Goal: Task Accomplishment & Management: Complete application form

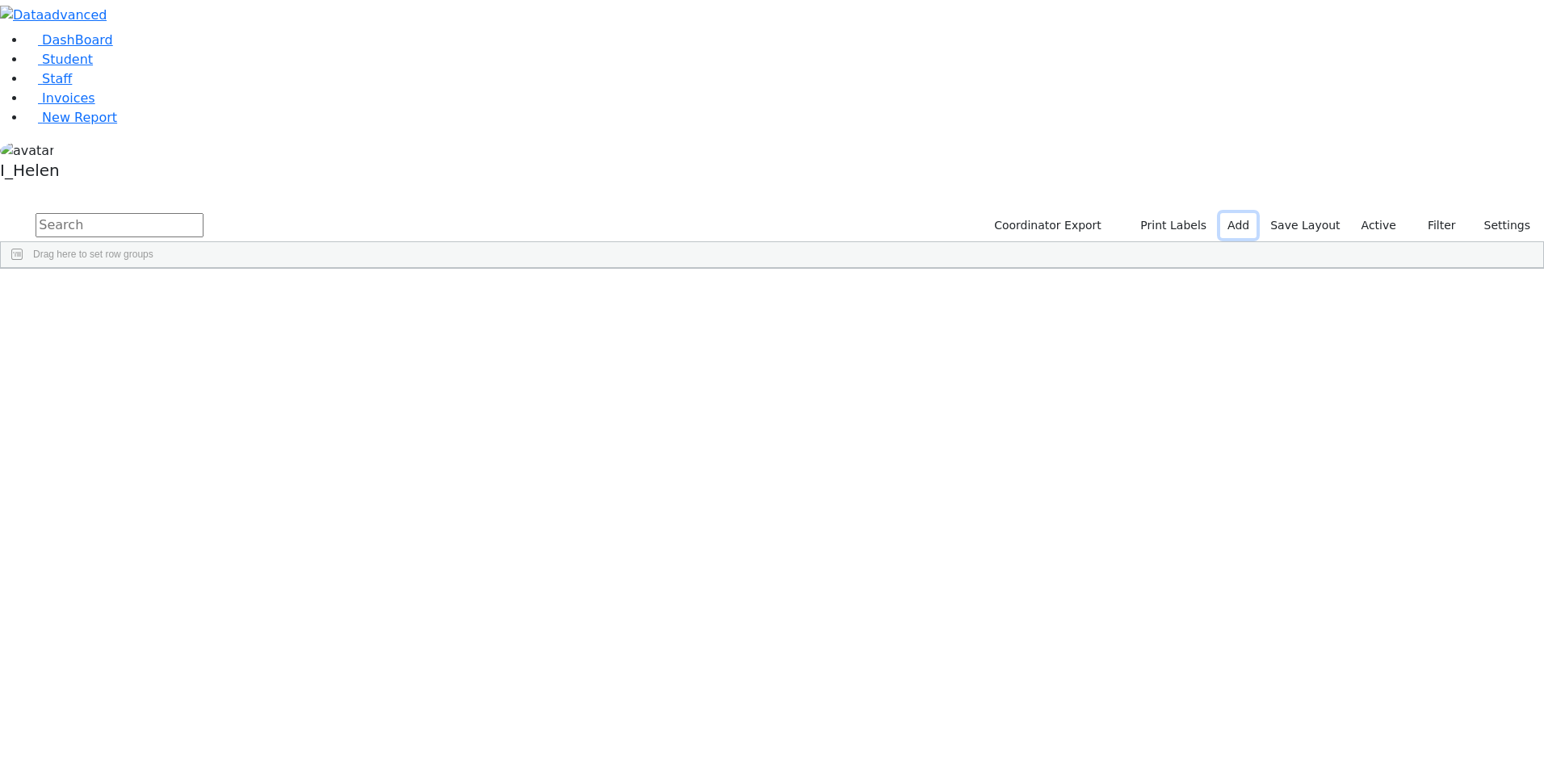
click at [1246, 213] on link "Add" at bounding box center [1238, 225] width 36 height 25
select select "18"
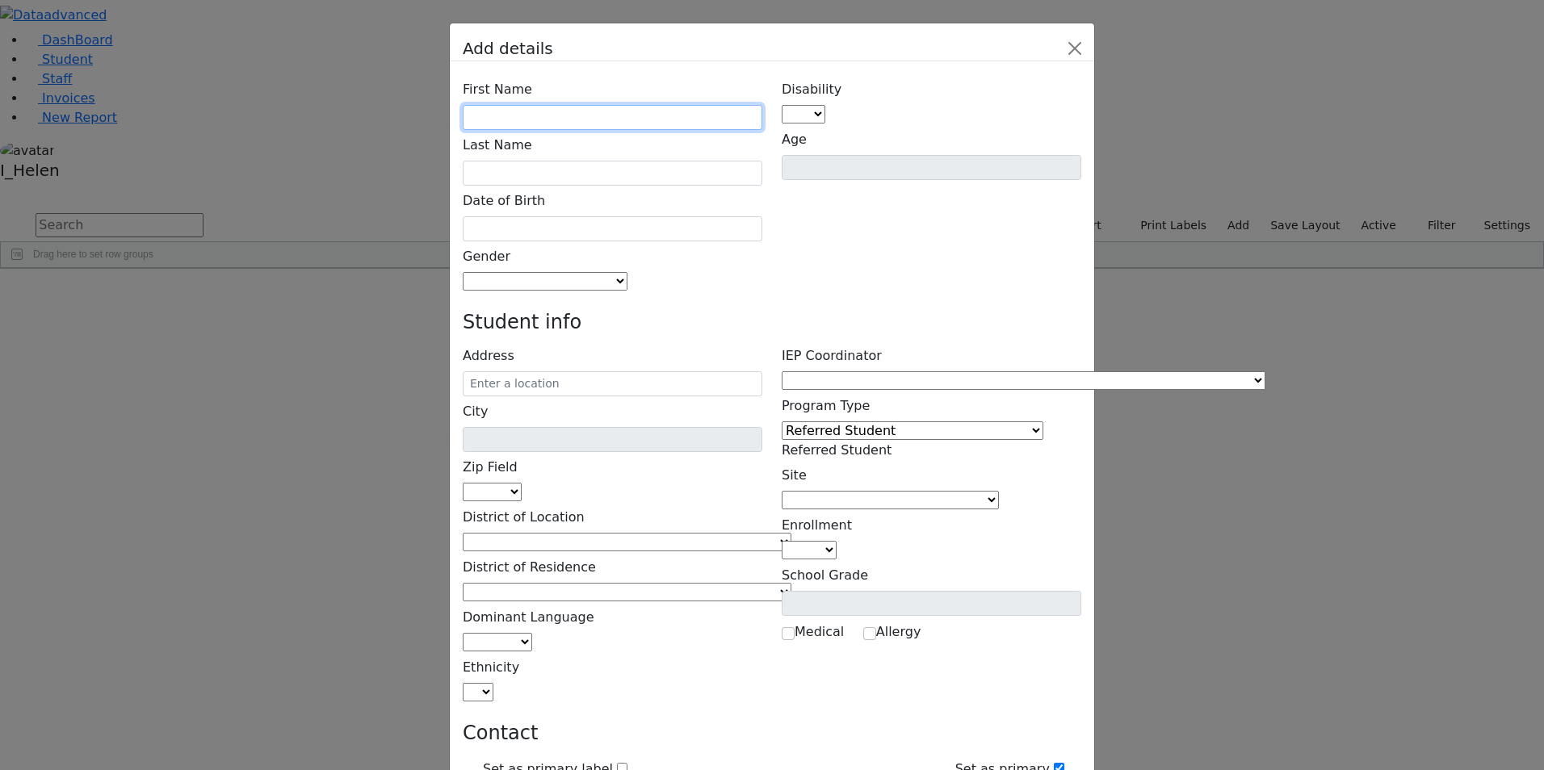
click at [576, 105] on input "text" at bounding box center [613, 117] width 300 height 25
type input "Pessy"
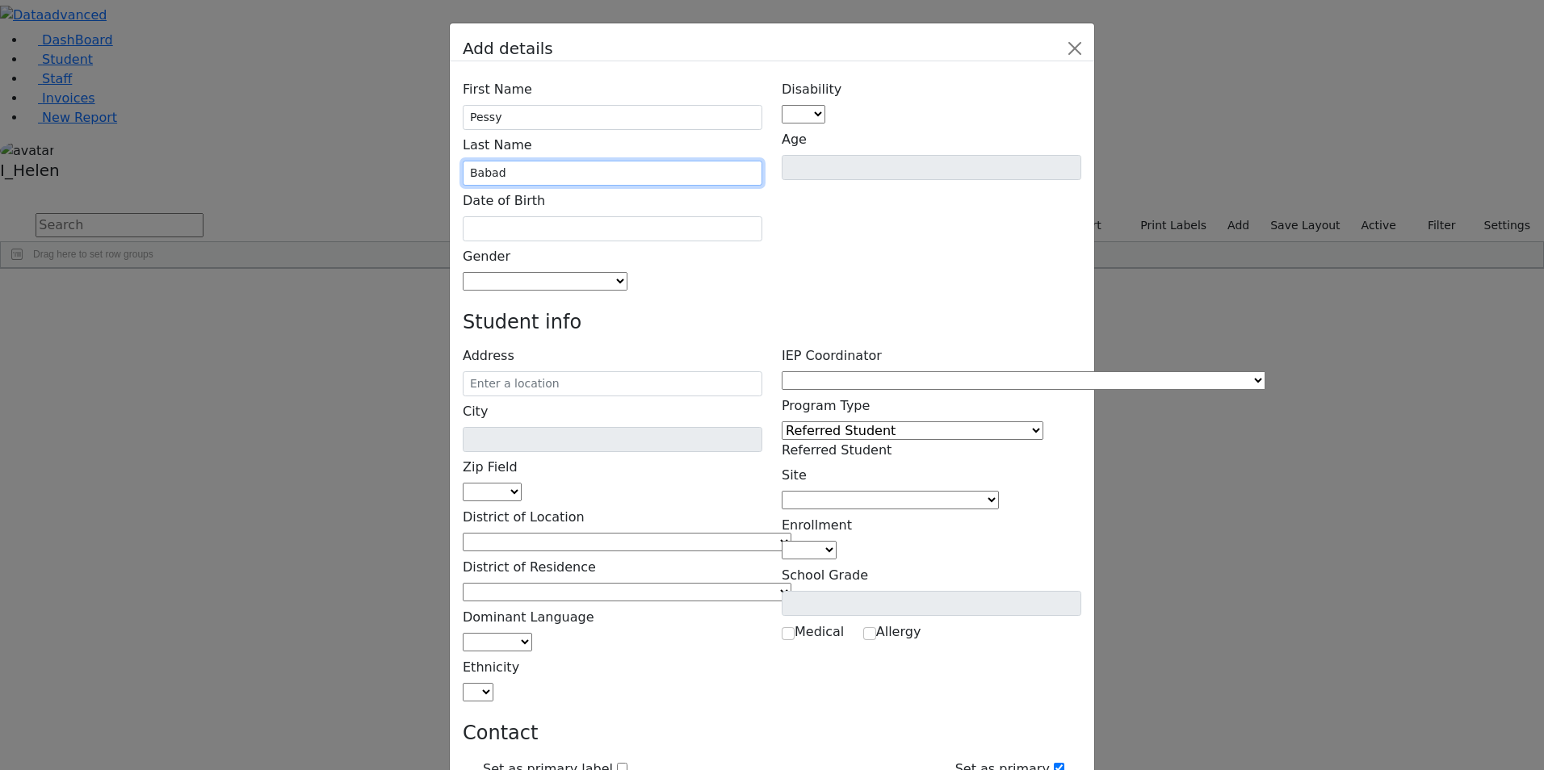
type input "Babad"
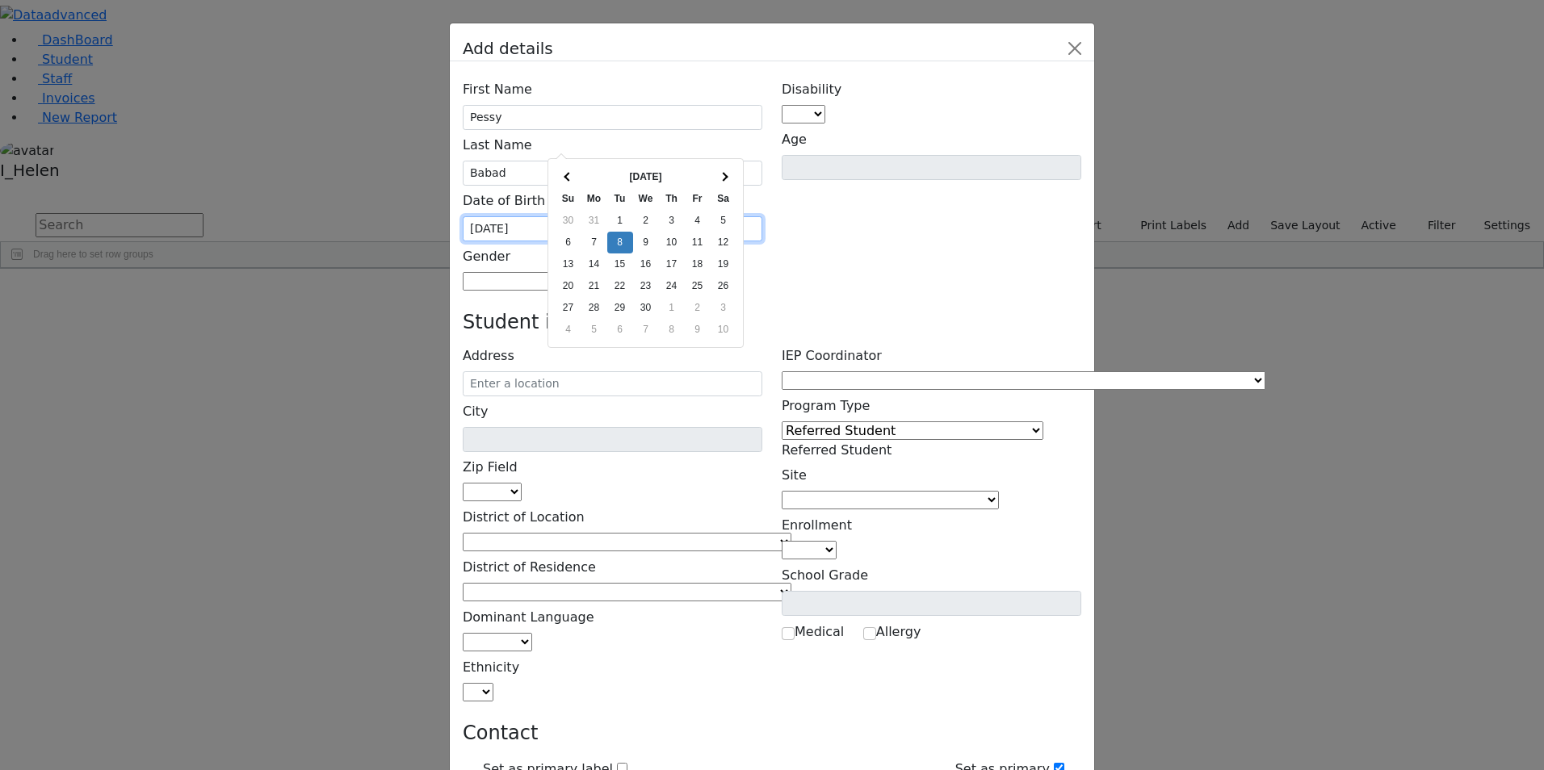
type input "[DATE]"
click at [793, 189] on div "First Name Pessy Last Name [GEOGRAPHIC_DATA] Date of Birth [DATE] Gender [DEMOG…" at bounding box center [772, 767] width 645 height 1413
click at [628, 274] on span at bounding box center [628, 281] width 0 height 15
select select "[DEMOGRAPHIC_DATA]"
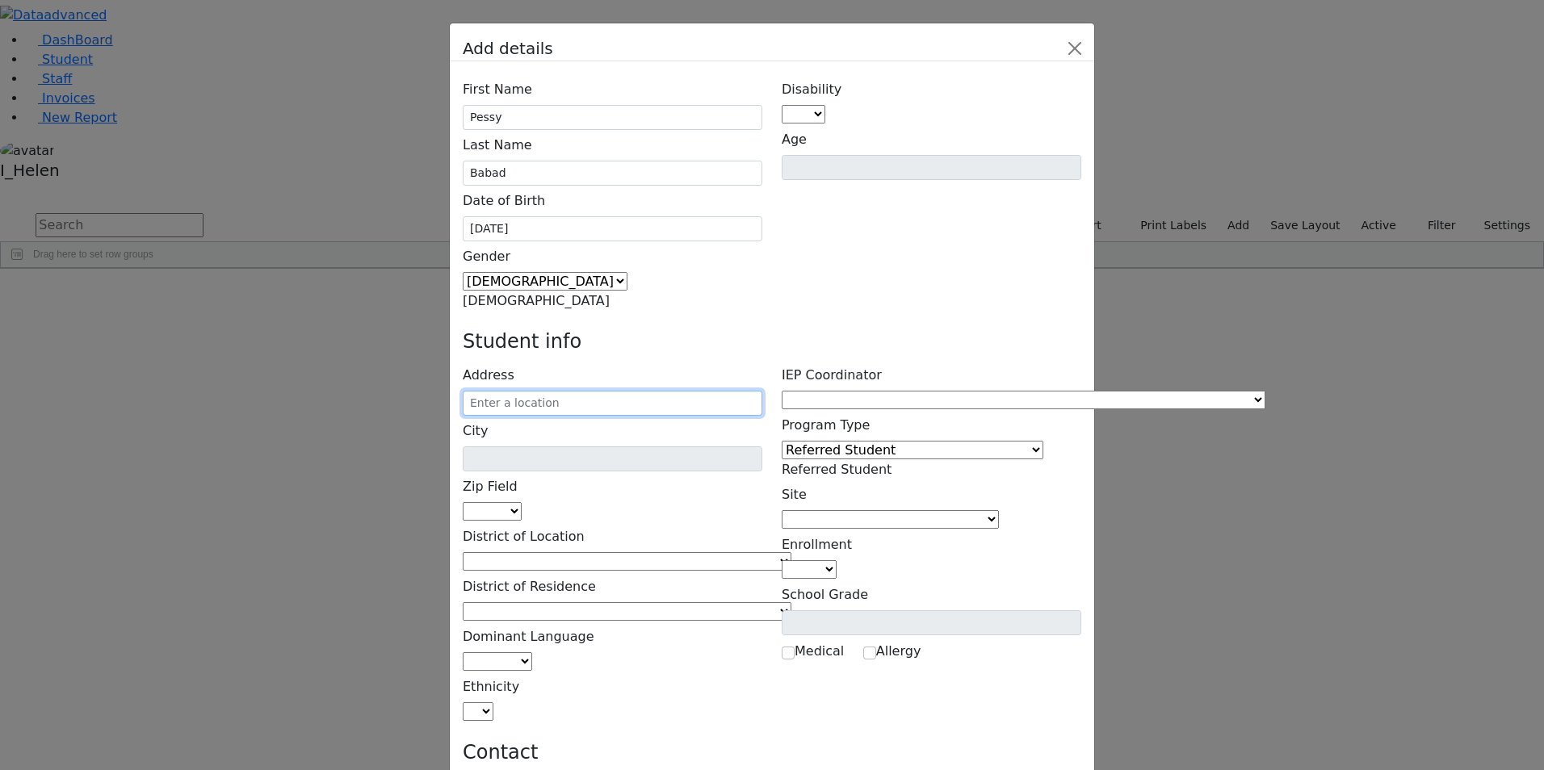
click at [628, 391] on input "text" at bounding box center [613, 403] width 300 height 25
type input "[STREET_ADDRESS]"
type input "Monroe"
select select "10950"
click at [697, 391] on input "[STREET_ADDRESS]" at bounding box center [613, 403] width 300 height 25
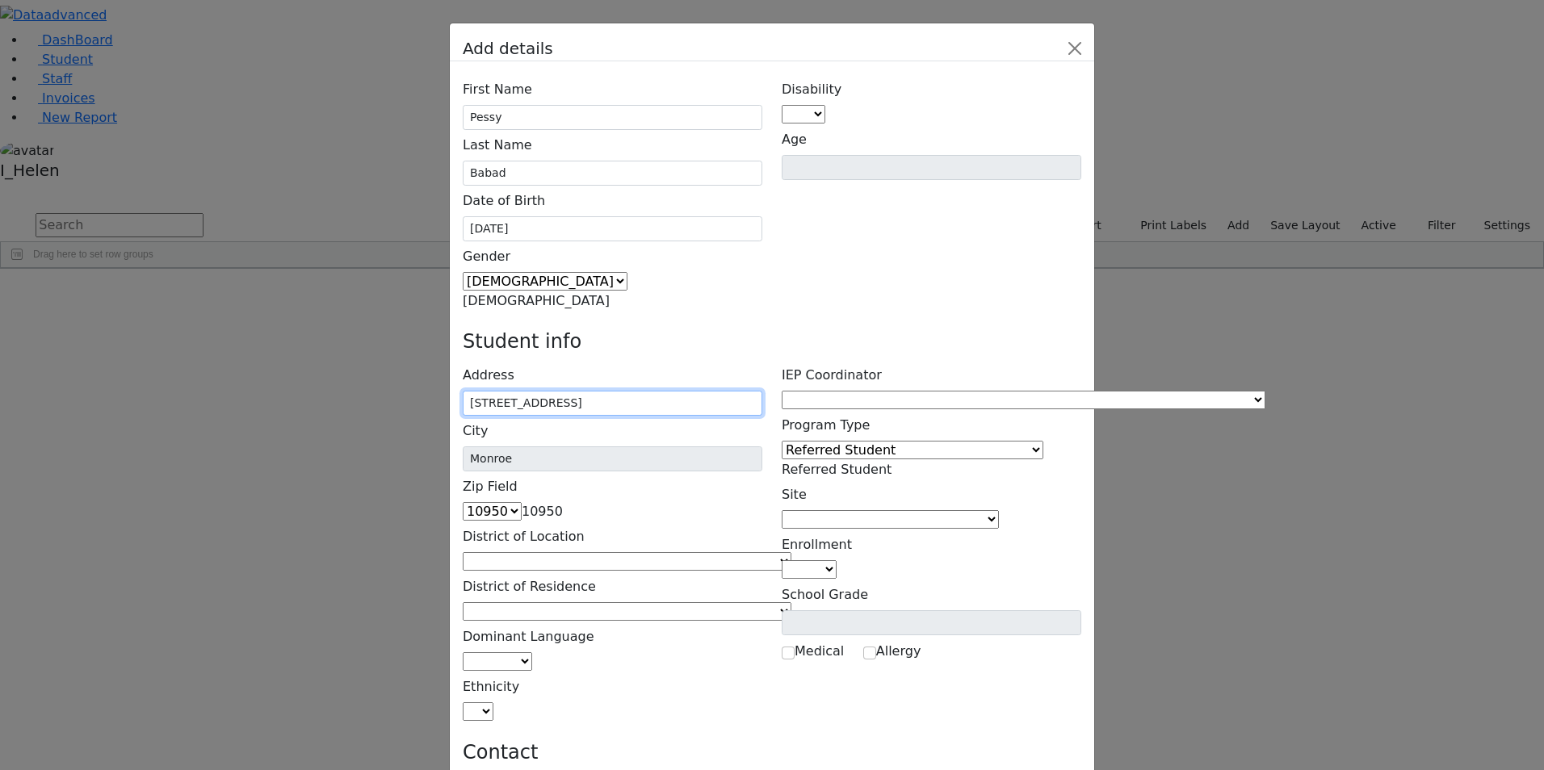
type input "[STREET_ADDRESS]"
click at [779, 170] on div "Disability AU DC ED EI ERS HI ID LD MD MR ND OHI OI PD SI SLI TBI VI D Age" at bounding box center [931, 192] width 319 height 237
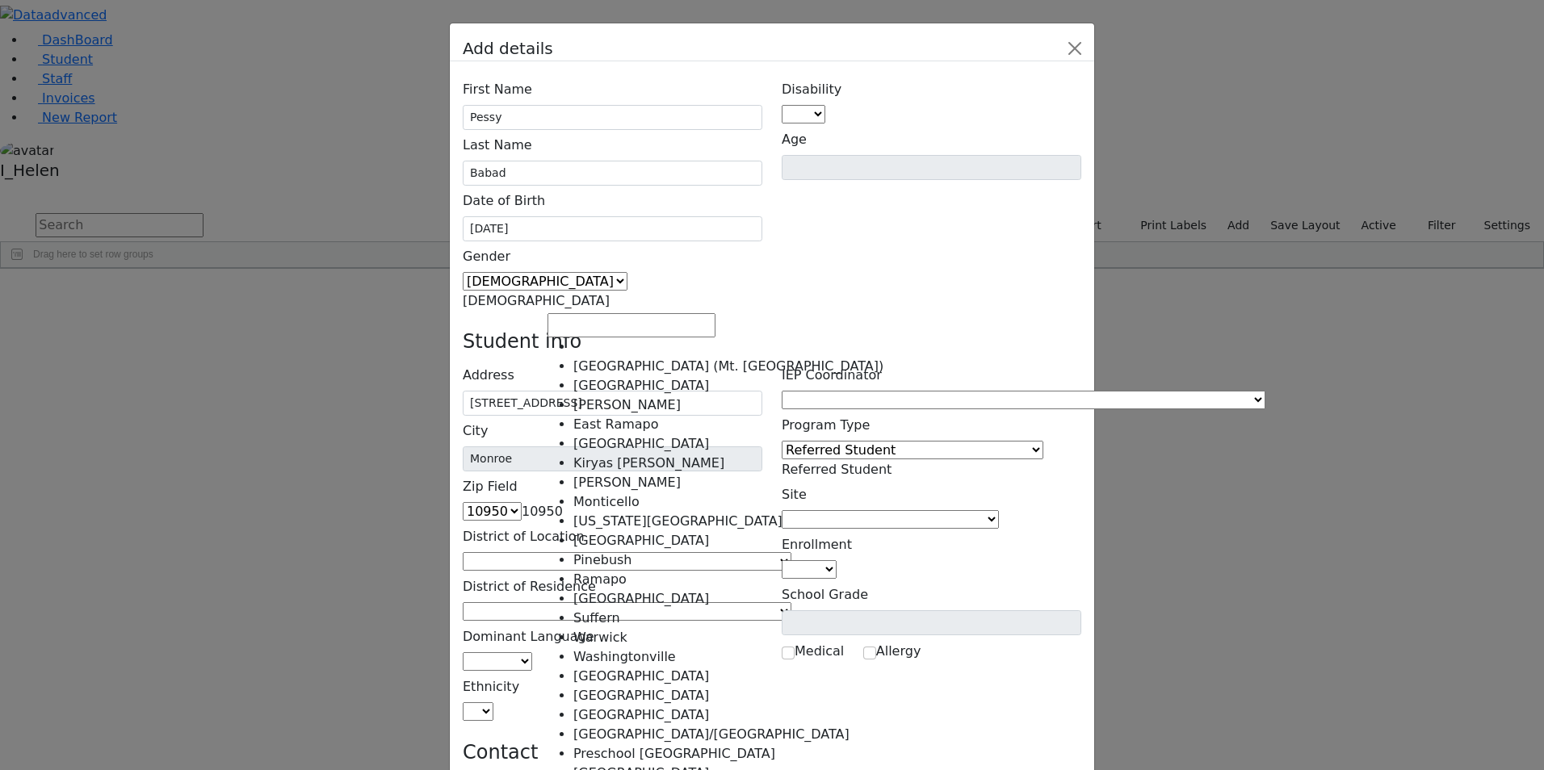
click at [791, 554] on span at bounding box center [791, 561] width 0 height 15
select select "6"
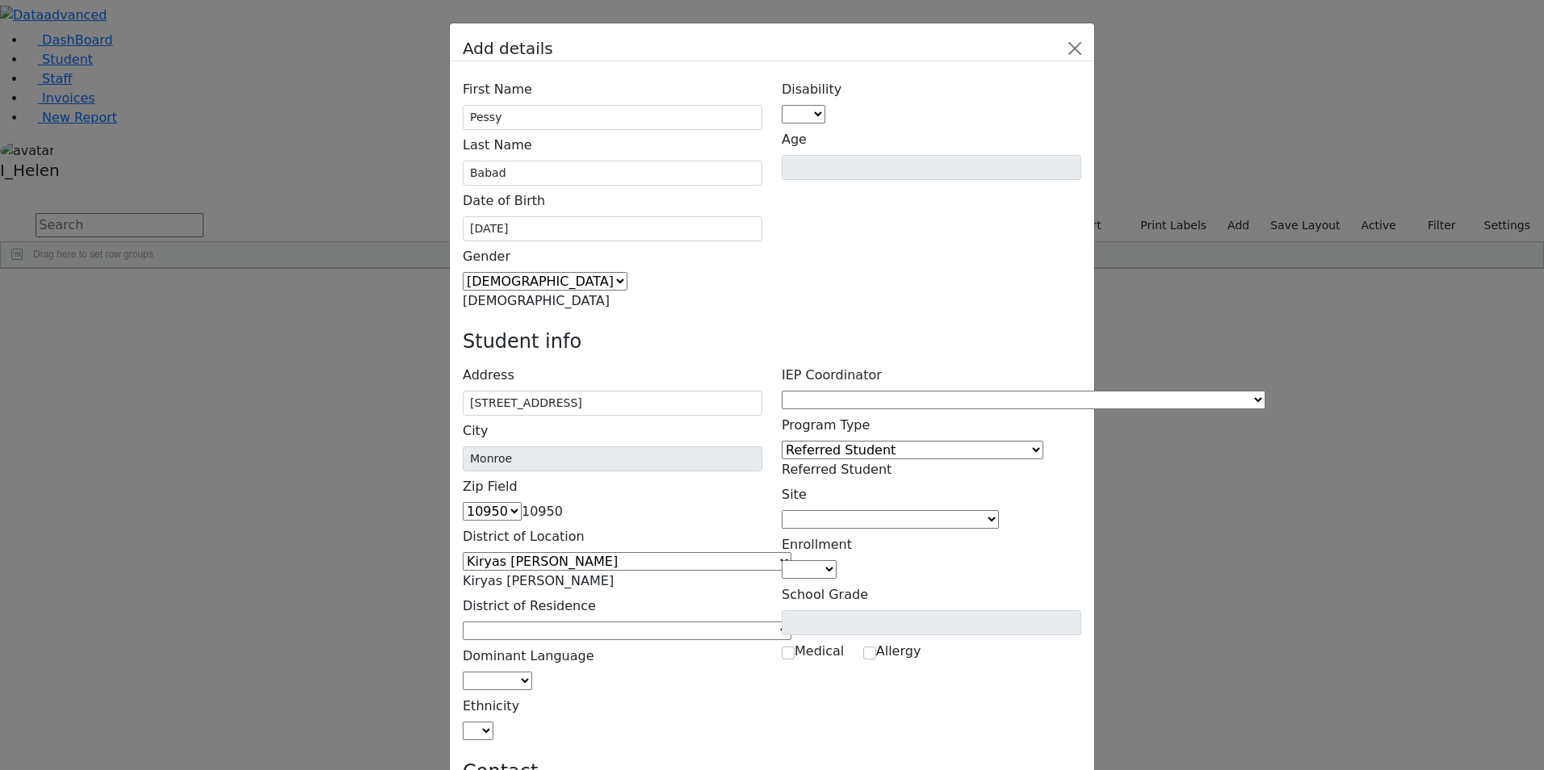
click at [546, 622] on div "[GEOGRAPHIC_DATA] (Mt. [GEOGRAPHIC_DATA]) [GEOGRAPHIC_DATA] [PERSON_NAME][GEOGR…" at bounding box center [613, 631] width 300 height 19
click at [791, 624] on span at bounding box center [791, 631] width 0 height 15
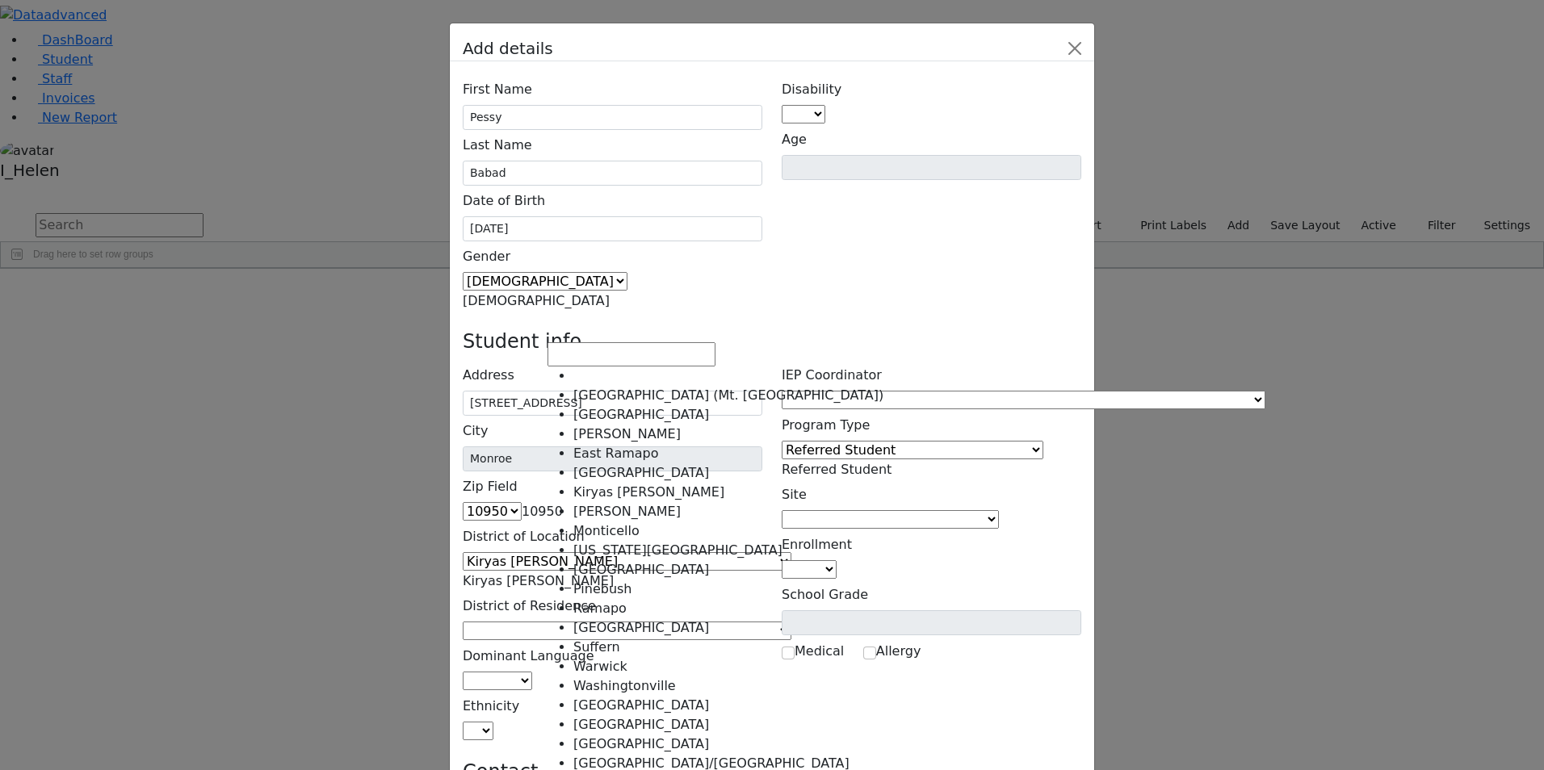
select select "6"
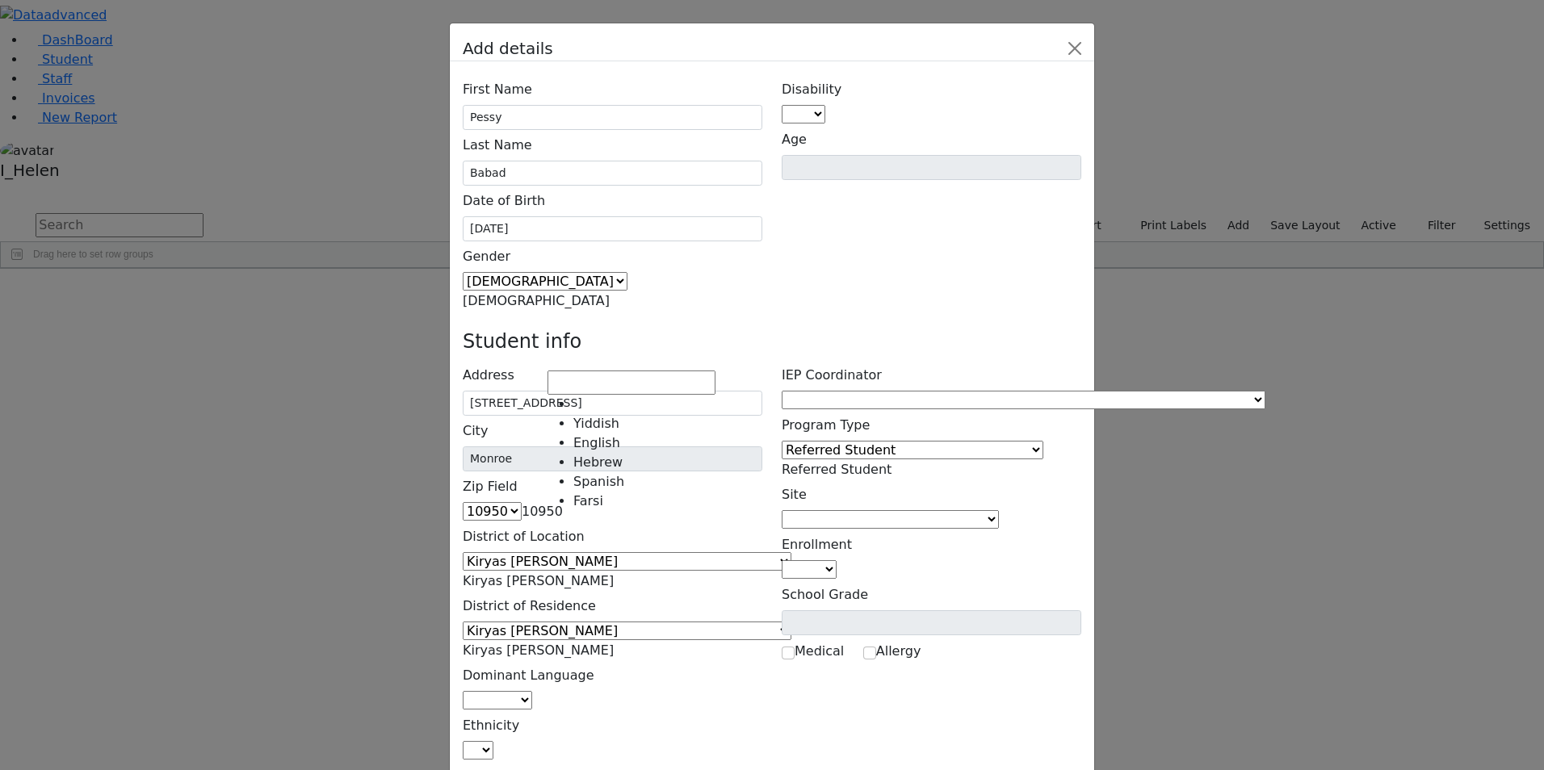
click at [532, 693] on span at bounding box center [532, 700] width 0 height 15
select select "1"
click at [493, 743] on span at bounding box center [493, 750] width 0 height 15
select select "5"
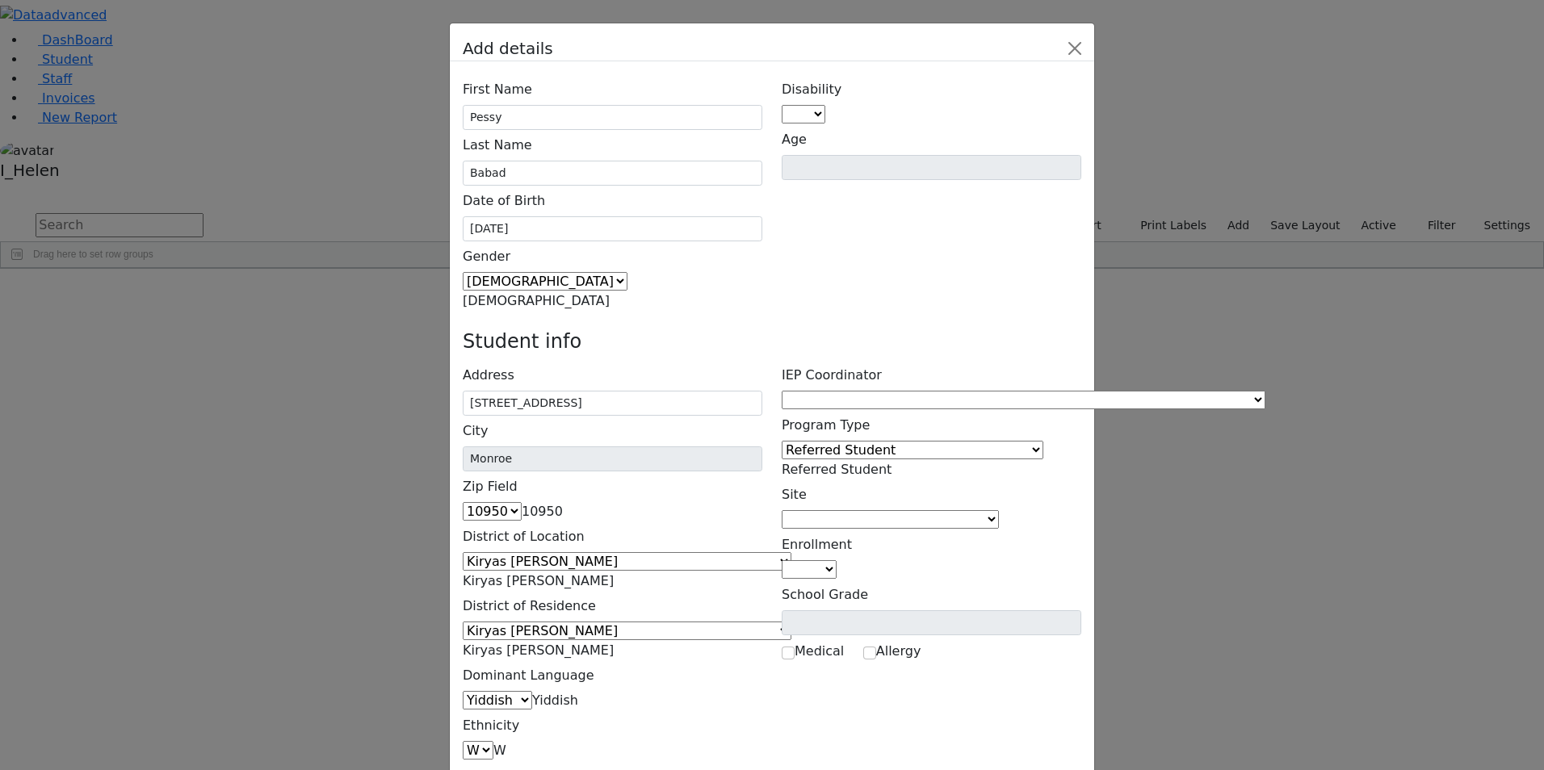
type input "[PERSON_NAME]"
type input "[STREET_ADDRESS]"
type input "[PHONE_NUMBER]"
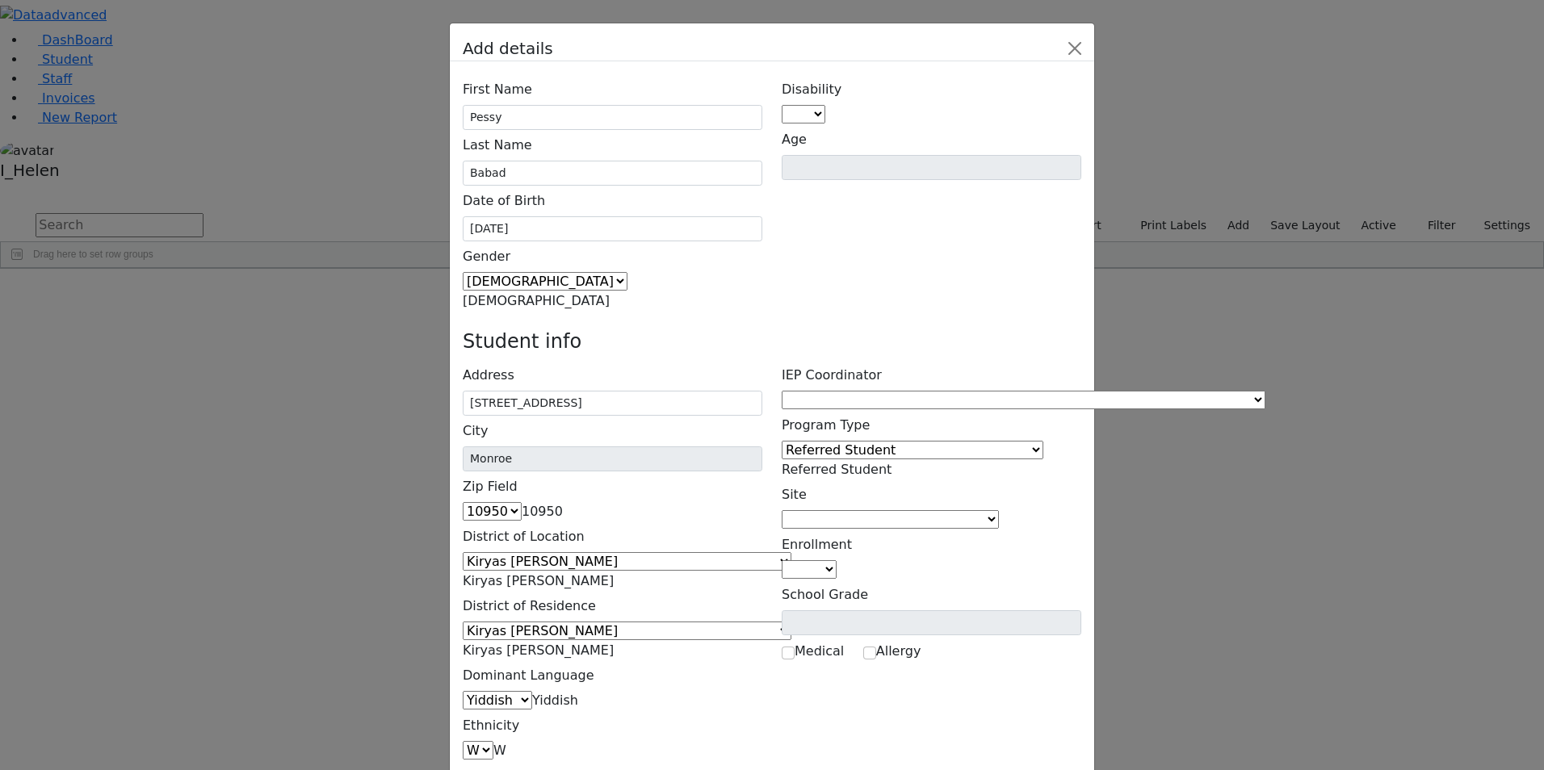
type input "[PHONE_NUMBER]"
type input "[PERSON_NAME]"
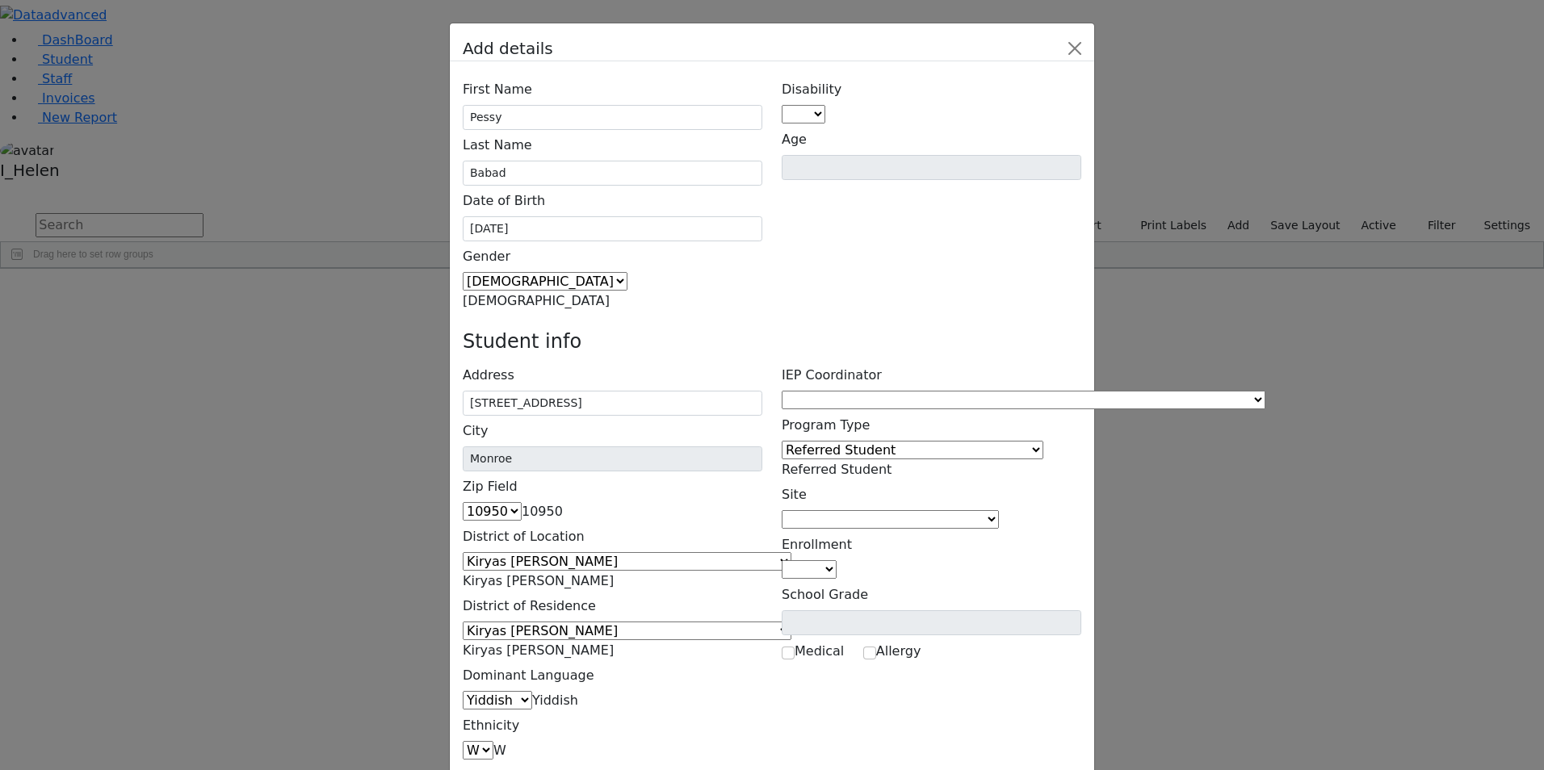
type input "[STREET_ADDRESS]"
type input "[PHONE_NUMBER]"
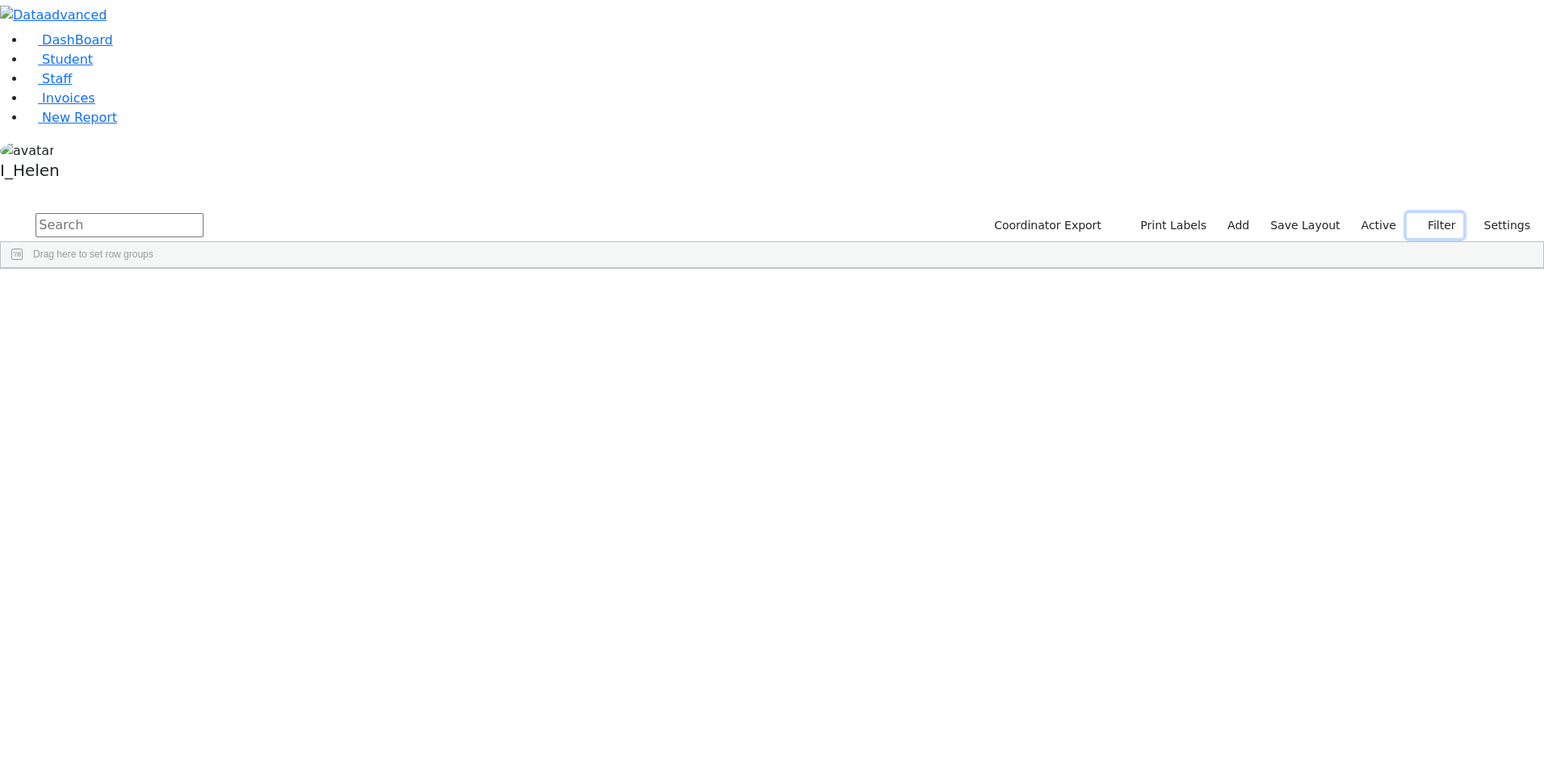
click at [1423, 213] on button "Filter" at bounding box center [1435, 225] width 57 height 25
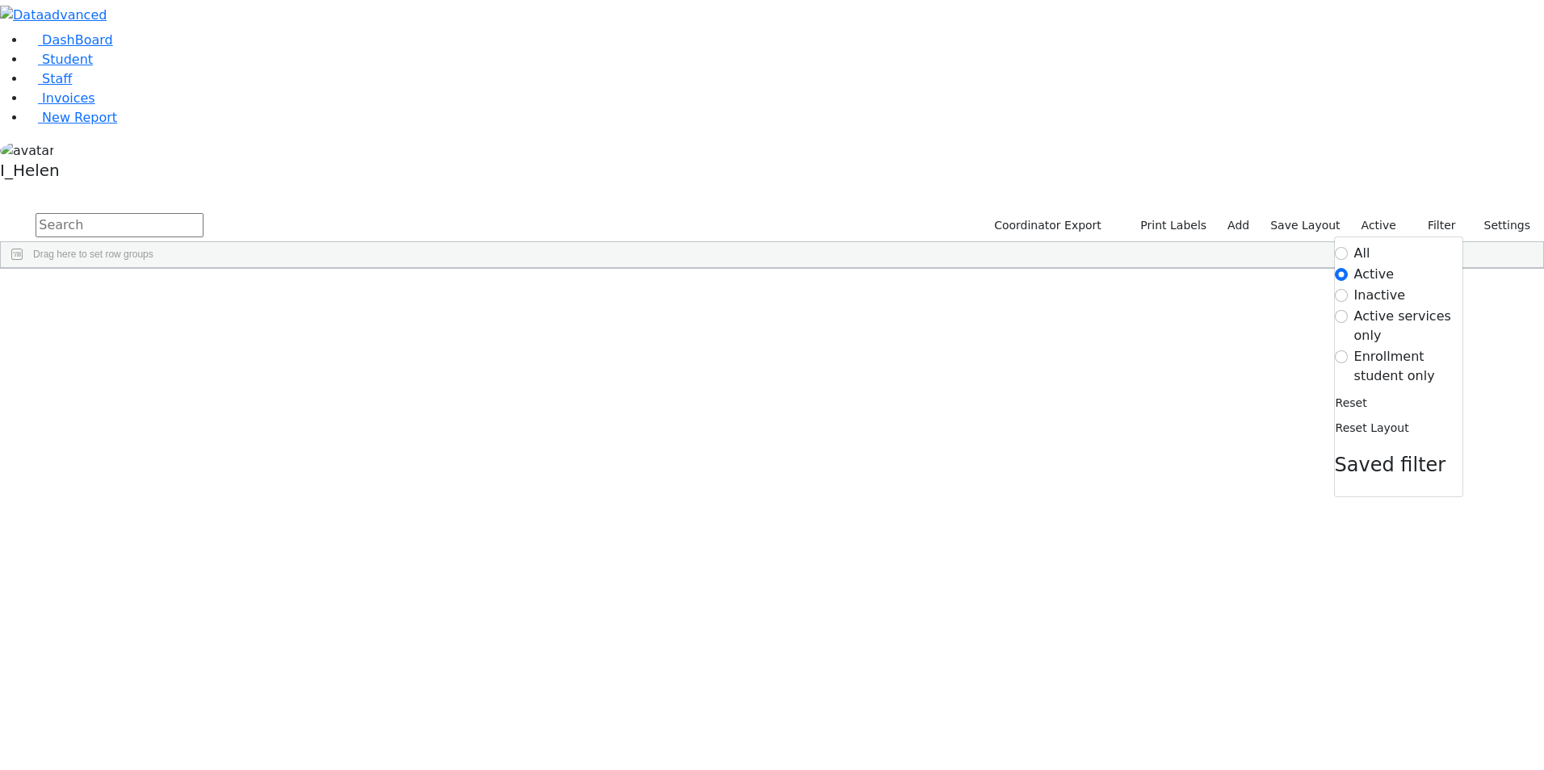
click at [1373, 347] on label "Enrollment student only" at bounding box center [1408, 366] width 108 height 39
click at [1348, 351] on input "Enrollment student only" at bounding box center [1341, 357] width 13 height 13
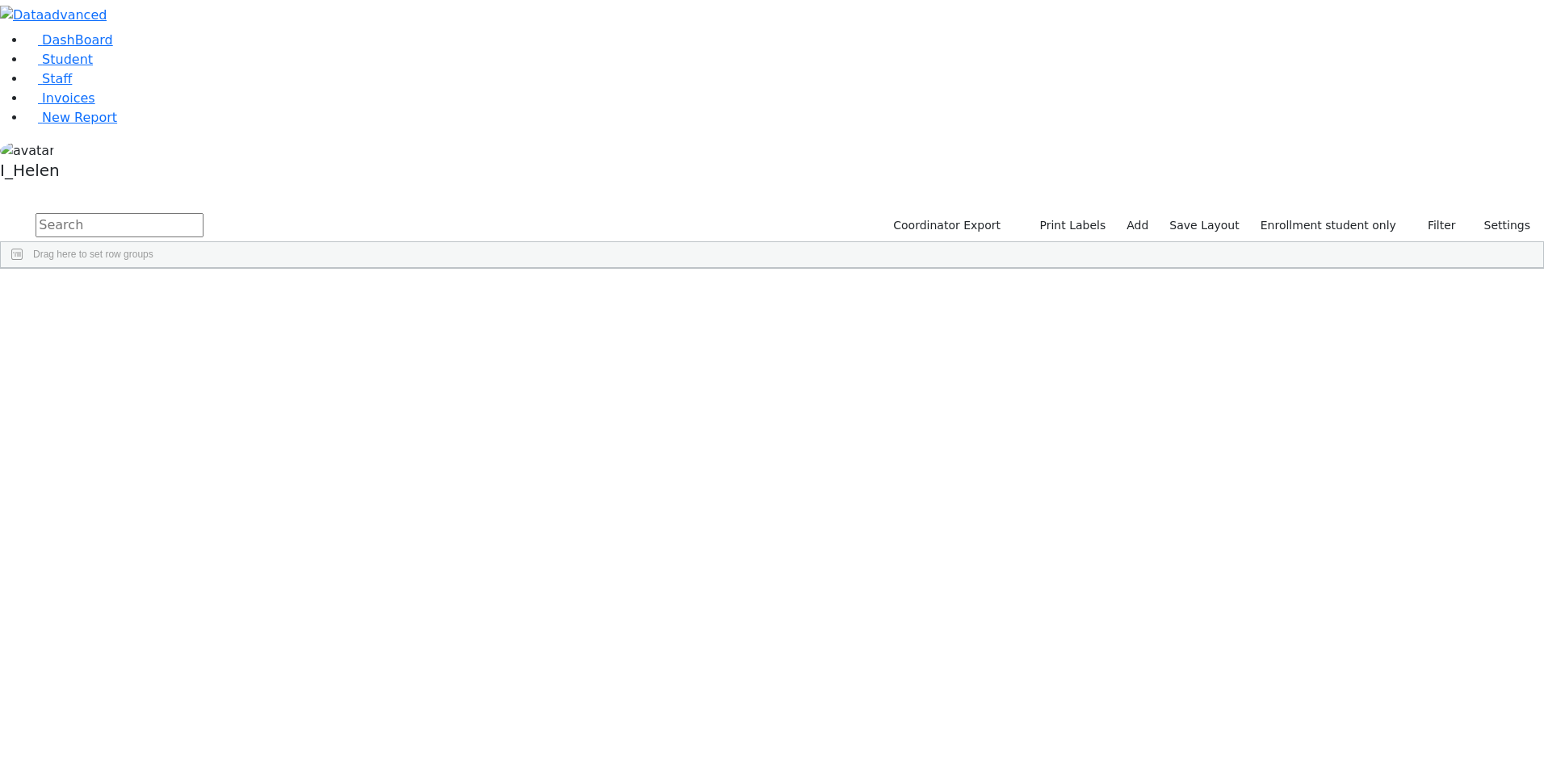
click at [185, 317] on div "Babad" at bounding box center [137, 328] width 94 height 23
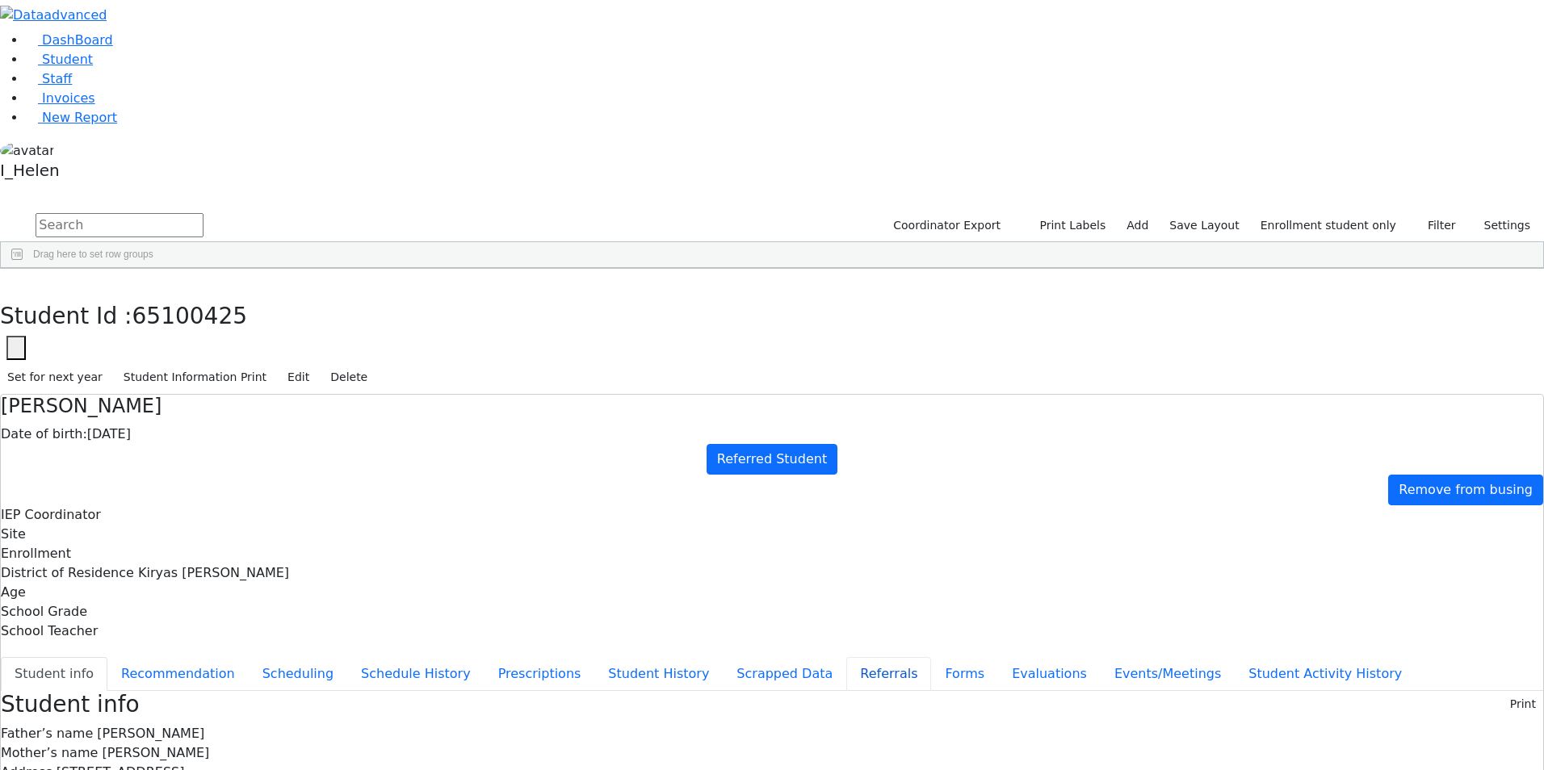
click at [846, 657] on button "Referrals" at bounding box center [888, 674] width 85 height 34
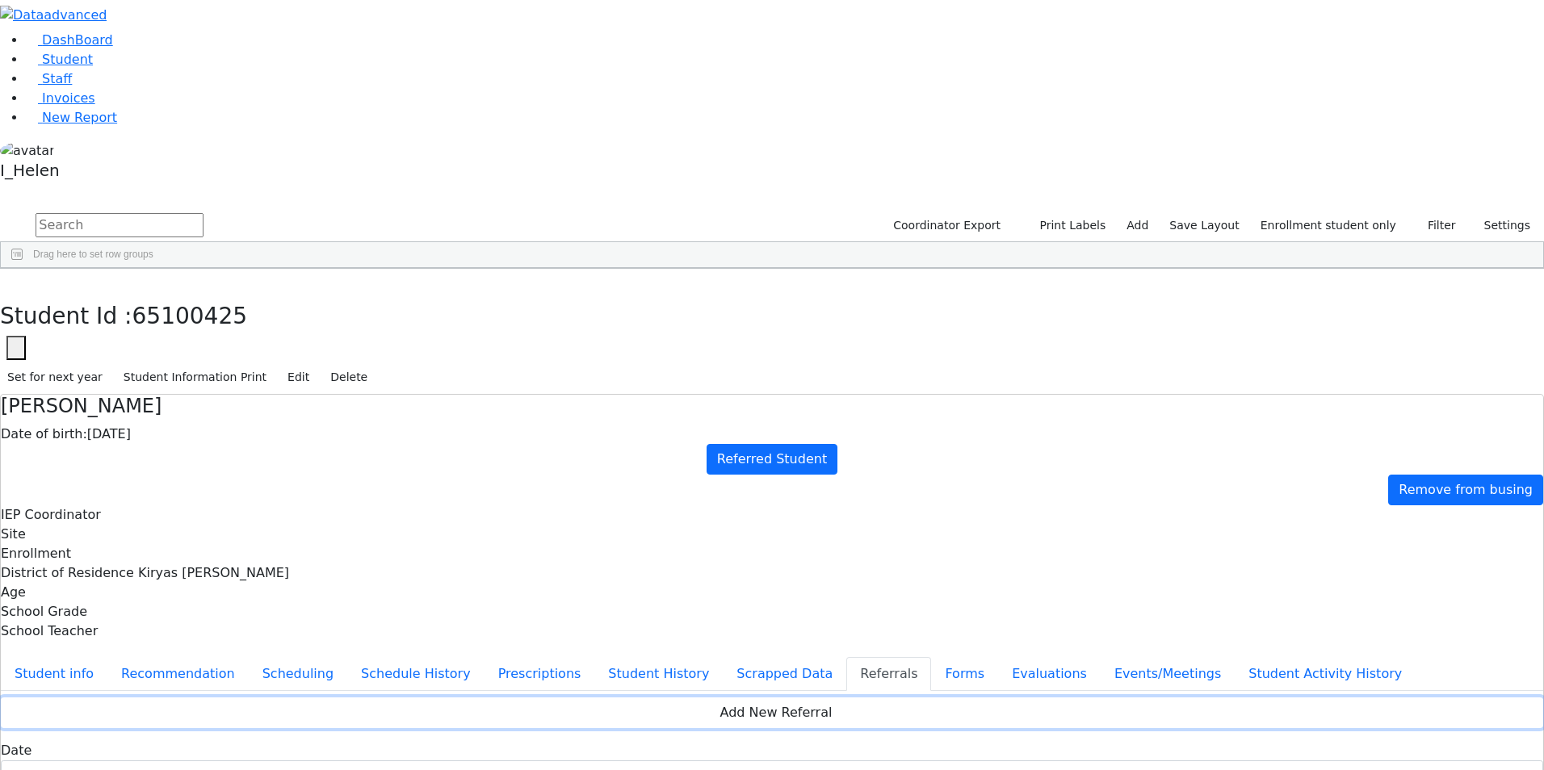
click at [806, 698] on button "Add New Referral" at bounding box center [772, 713] width 1543 height 31
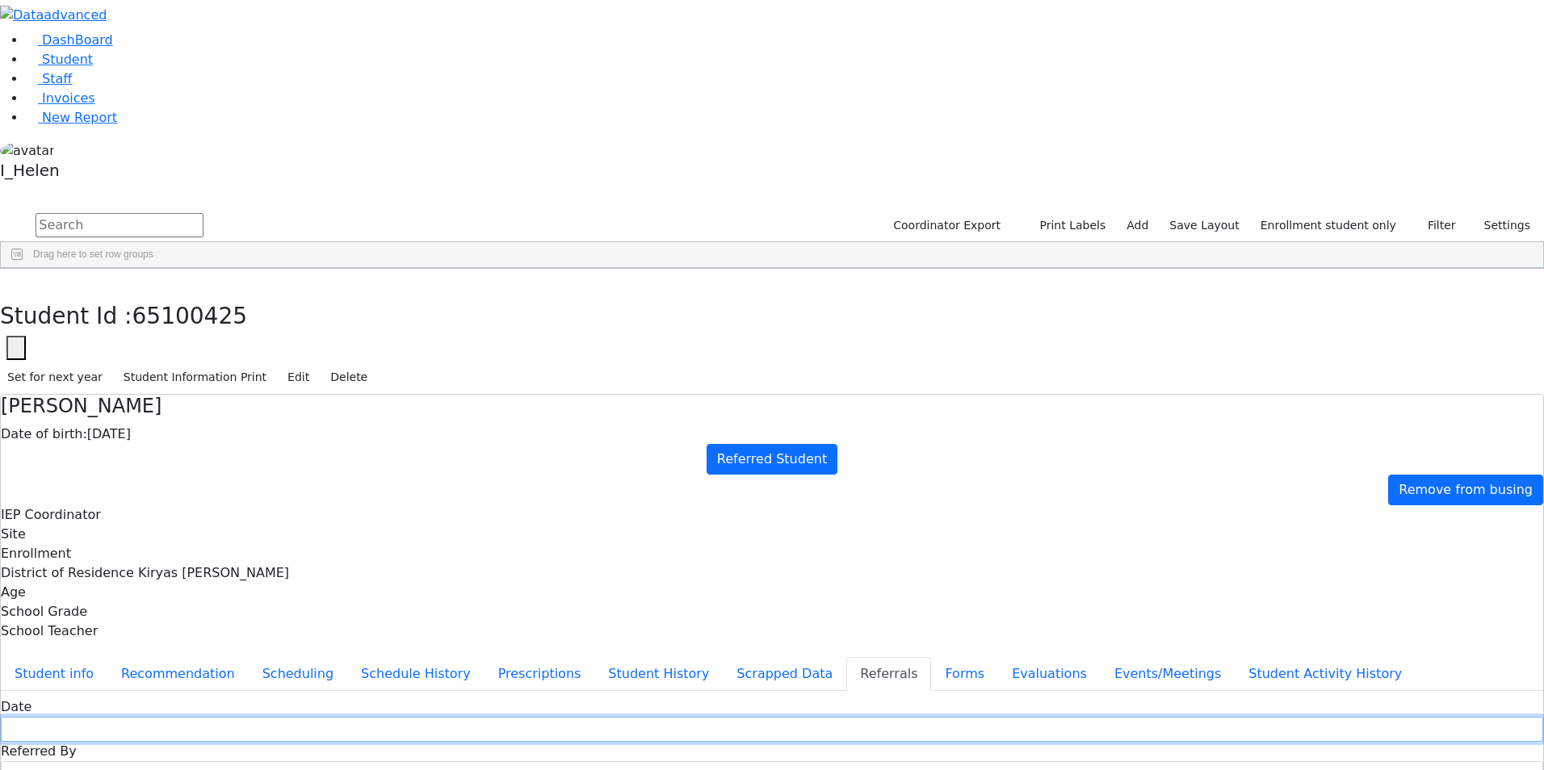
click at [615, 717] on input "text" at bounding box center [772, 729] width 1543 height 25
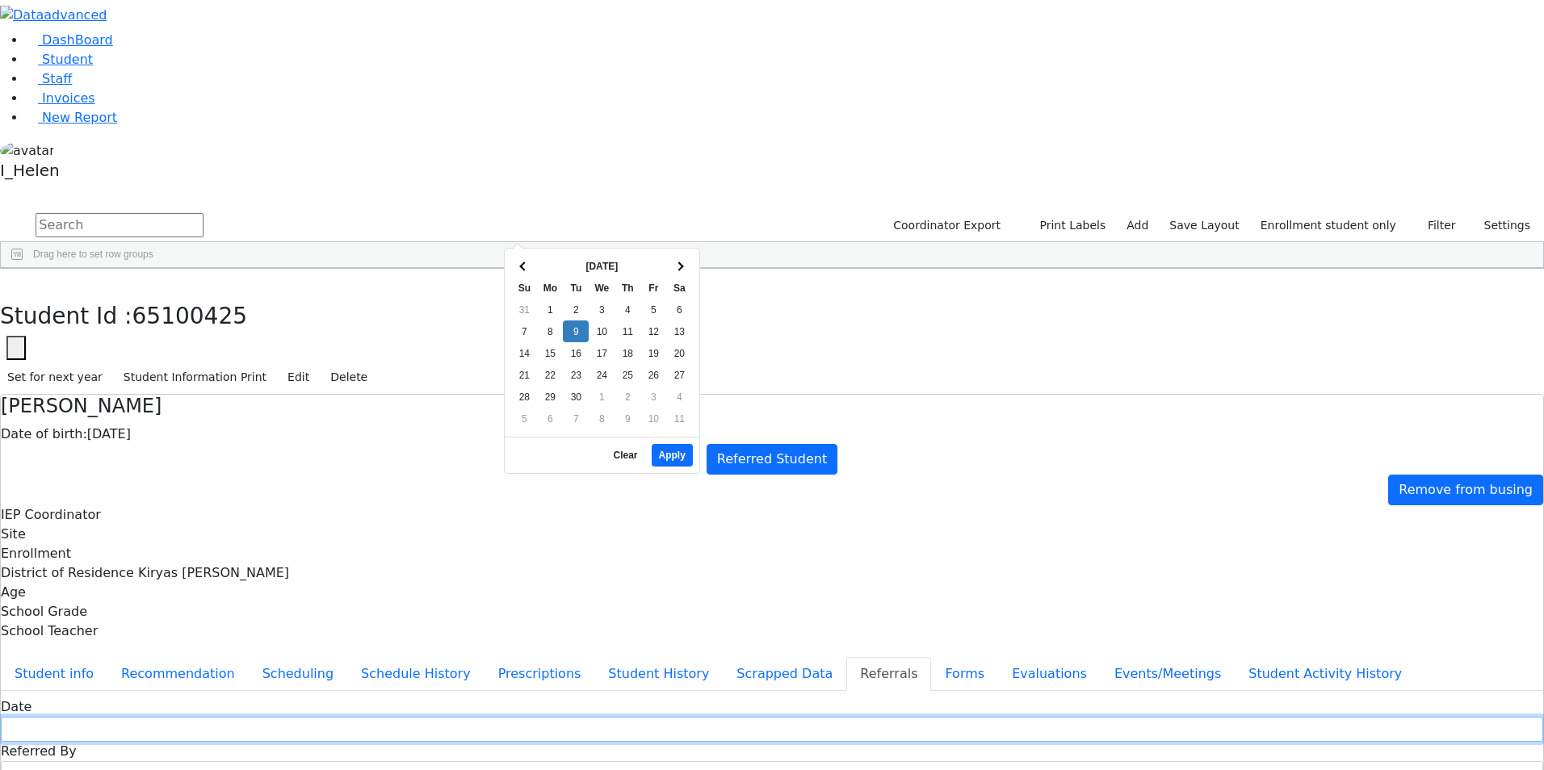
type input "[DATE]"
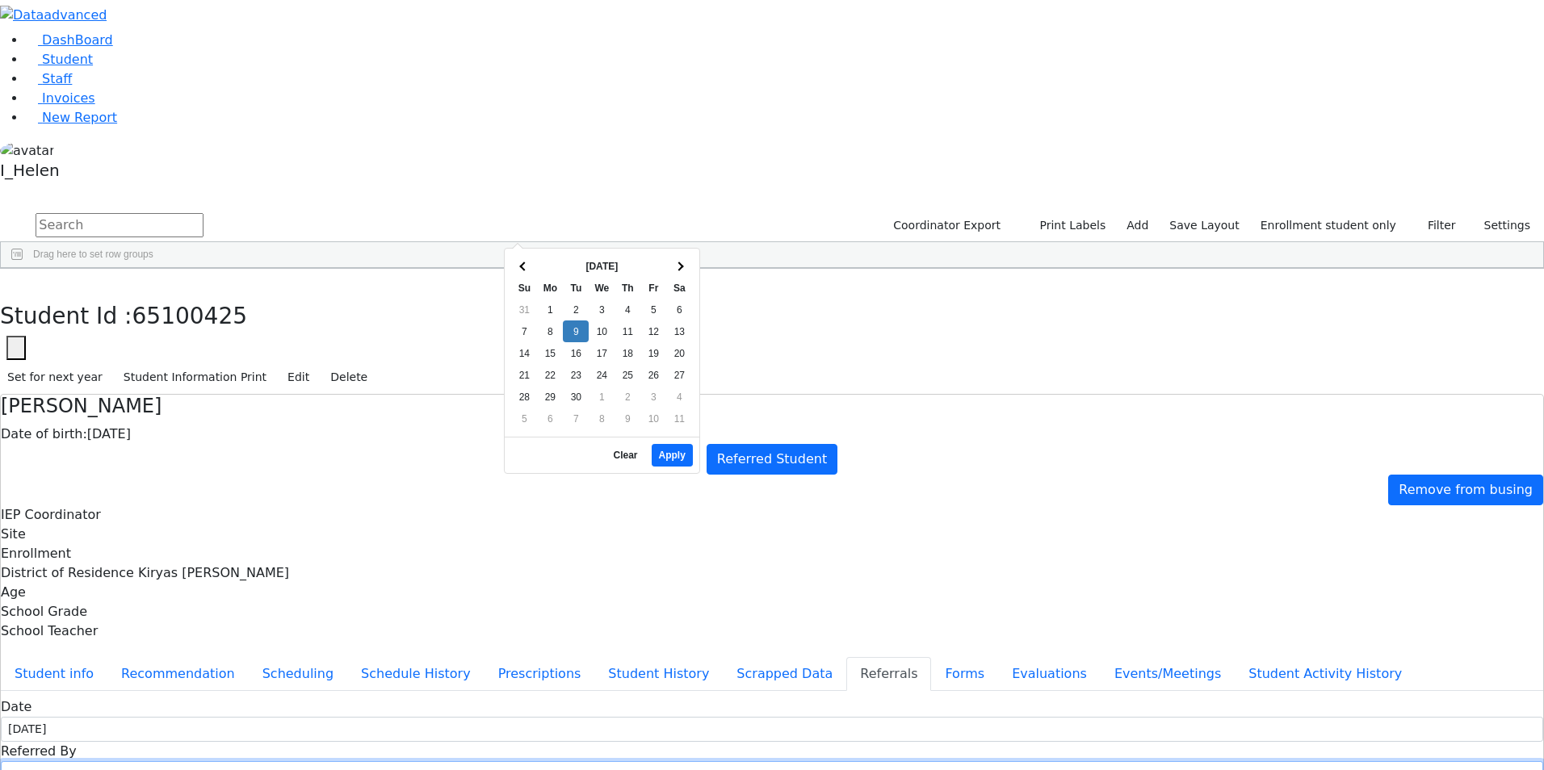
type input "[PERSON_NAME]"
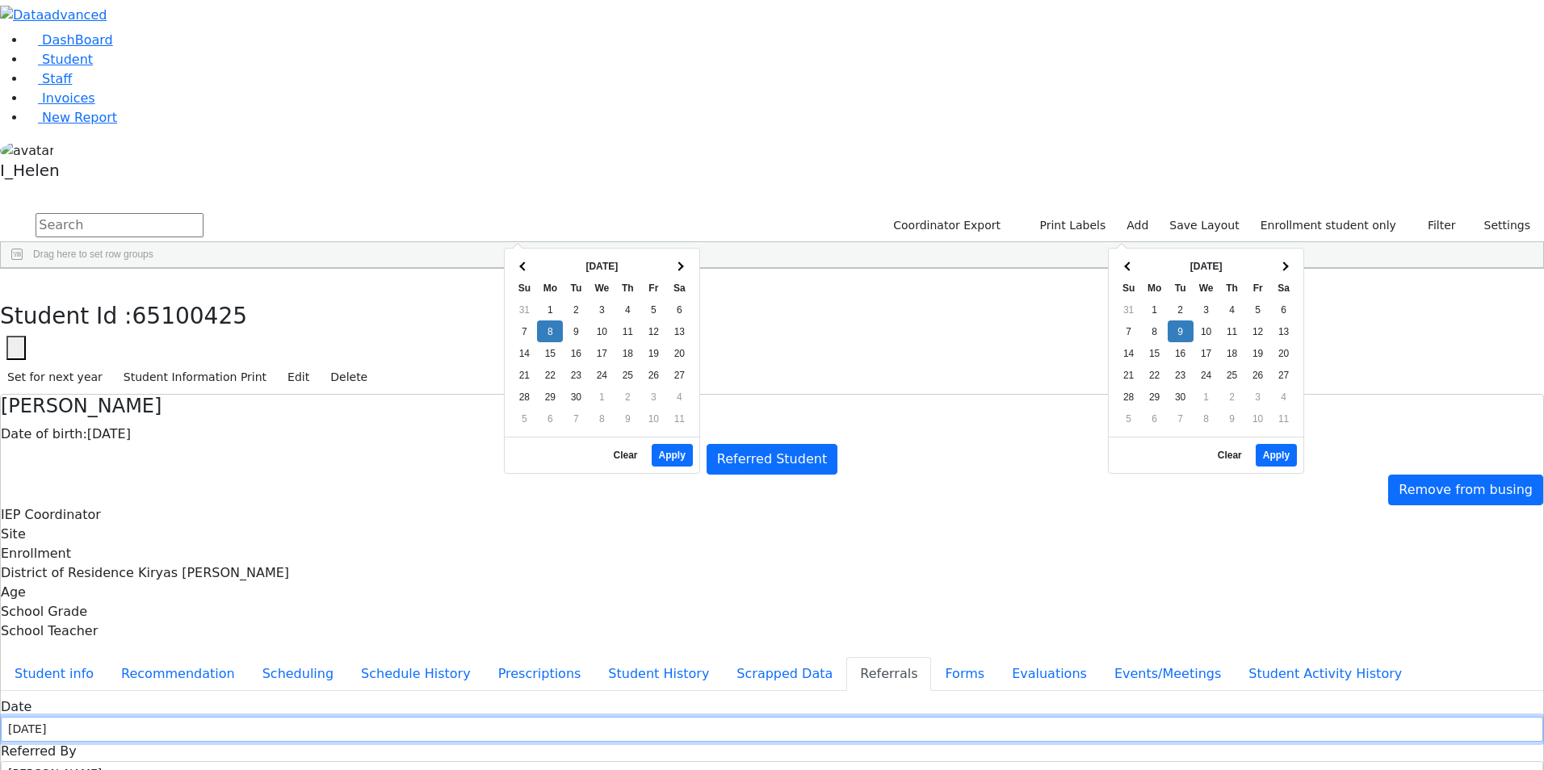
click at [537, 717] on input "[DATE]" at bounding box center [772, 729] width 1543 height 25
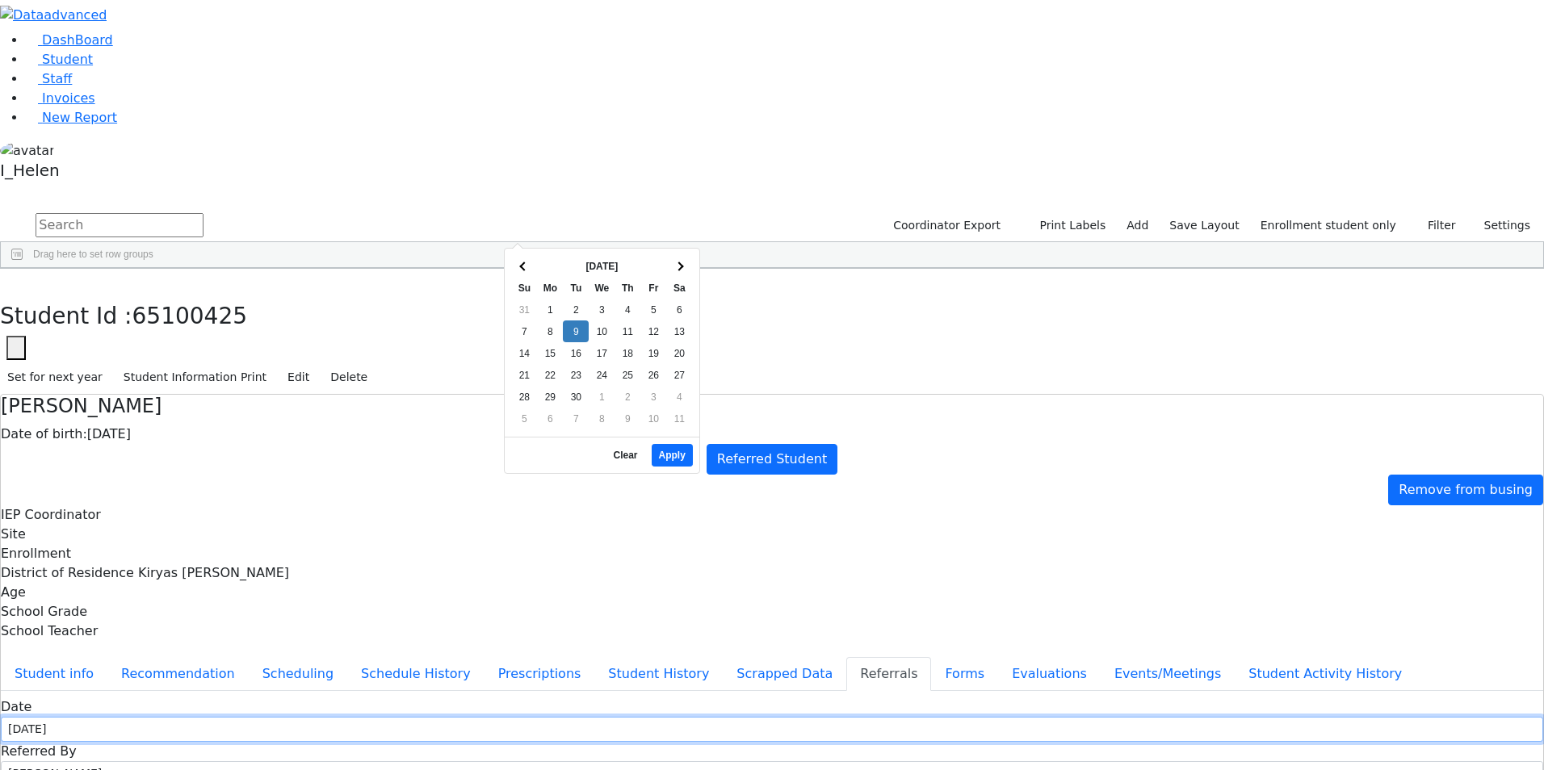
type input "[DATE]"
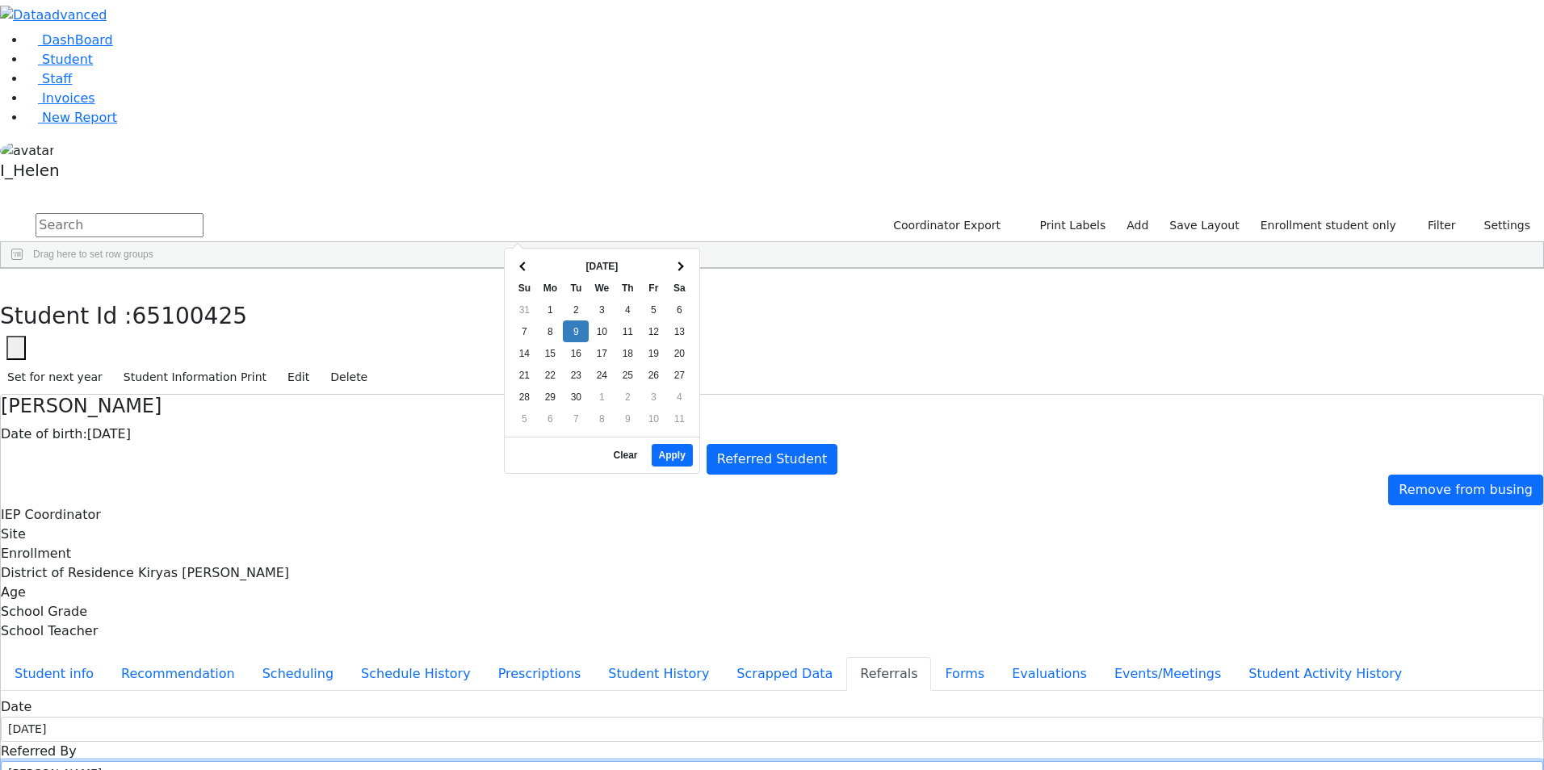
drag, startPoint x: 791, startPoint y: 235, endPoint x: 684, endPoint y: 236, distance: 106.6
type input "[PERSON_NAME]"
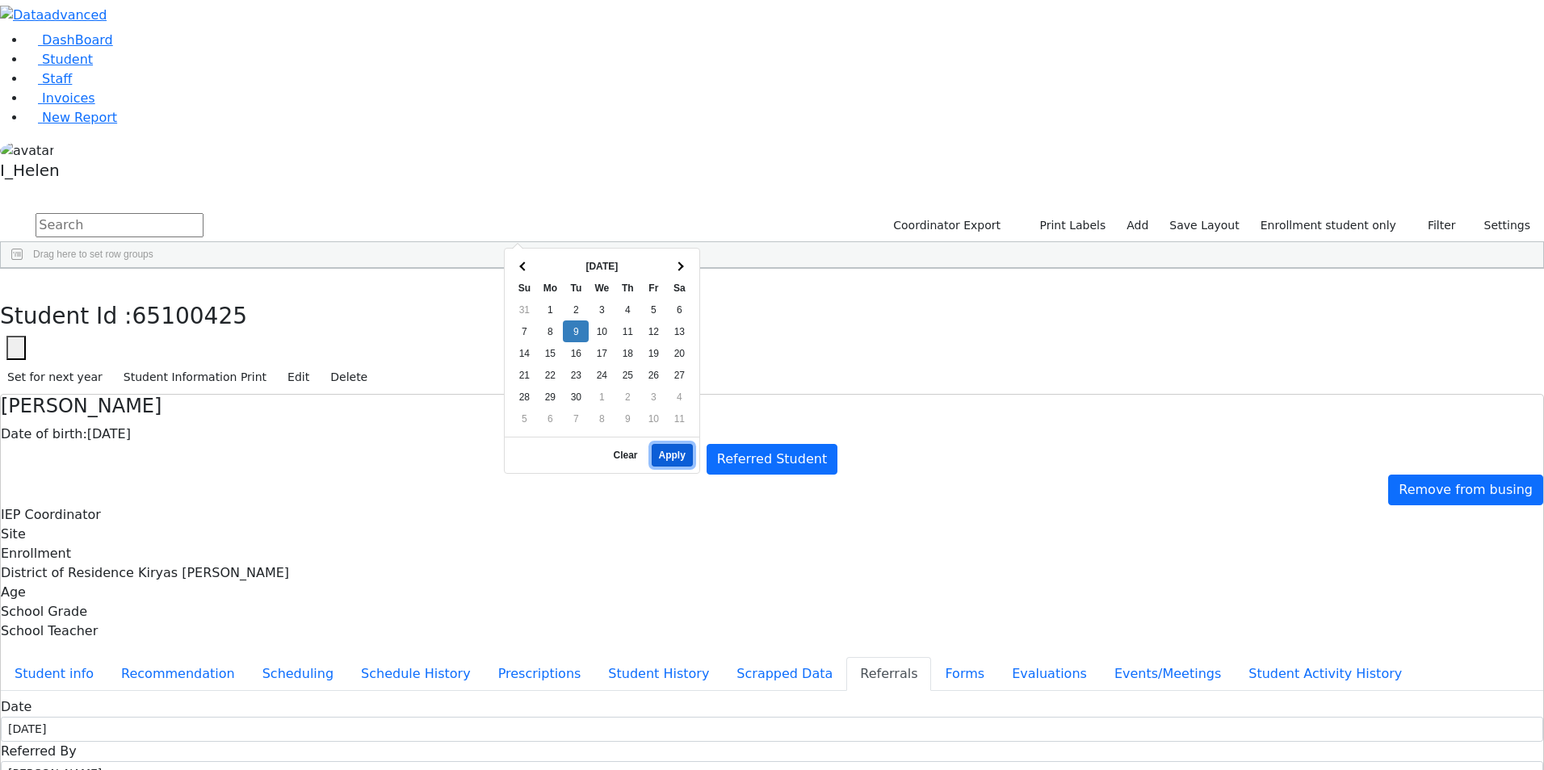
click at [675, 450] on button "Apply" at bounding box center [672, 455] width 41 height 23
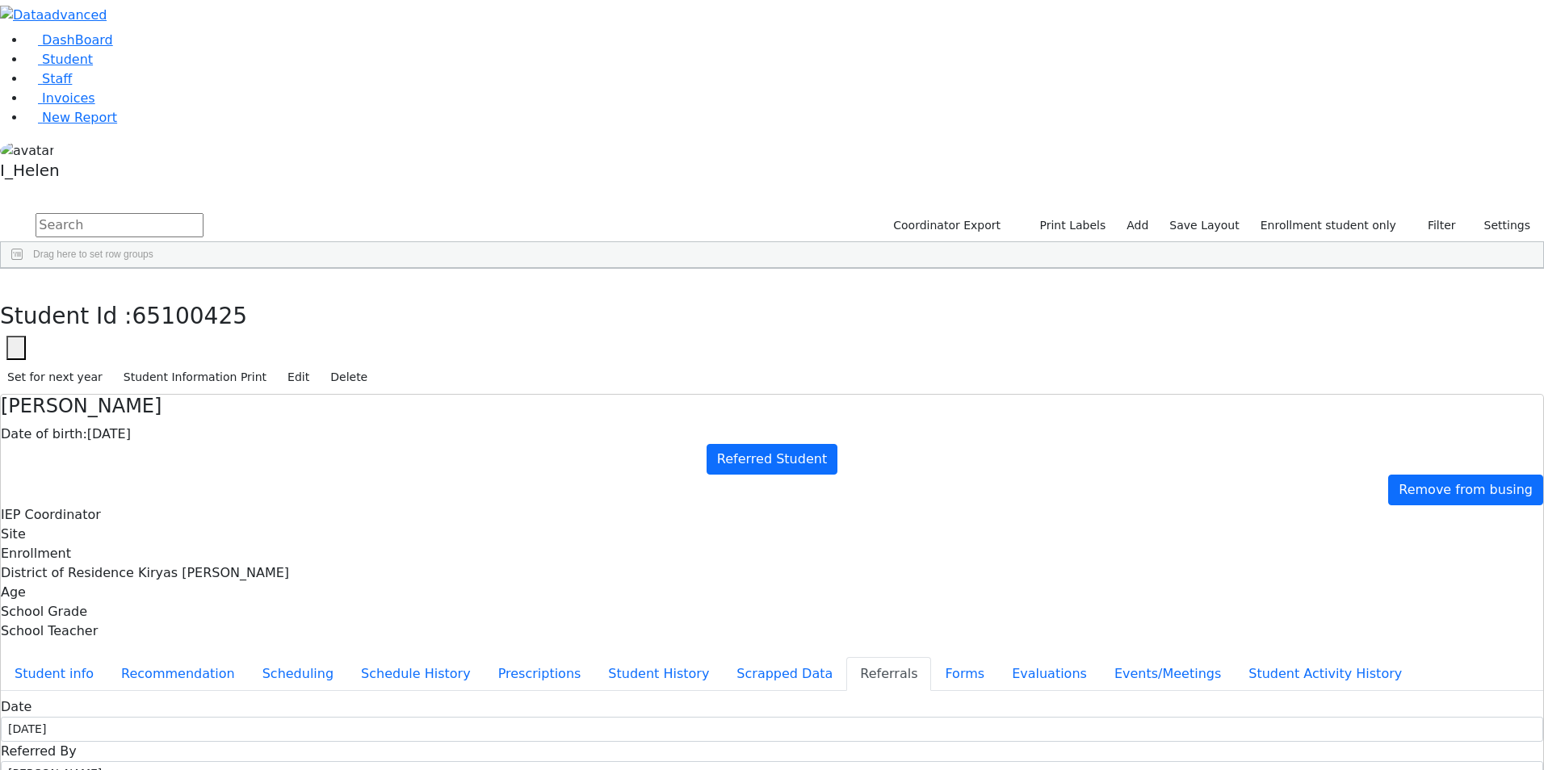
select select "Mother"
type textarea "p"
type textarea "Pessy attends Nursery UTA, [PERSON_NAME] is her teacher."
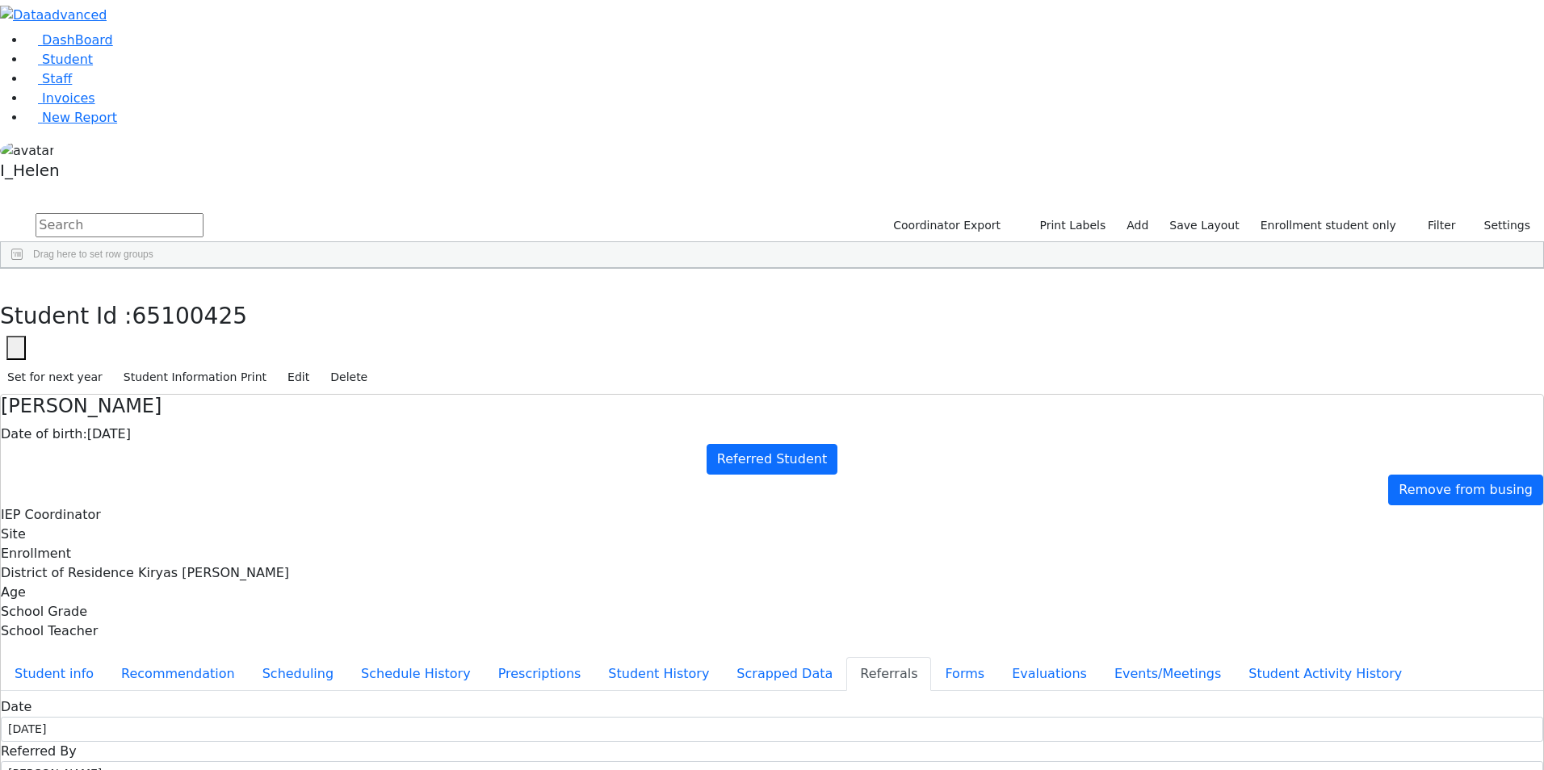
type textarea "Pessy has a very unclear speech. Pessy is receiving speech therapy through Hama…"
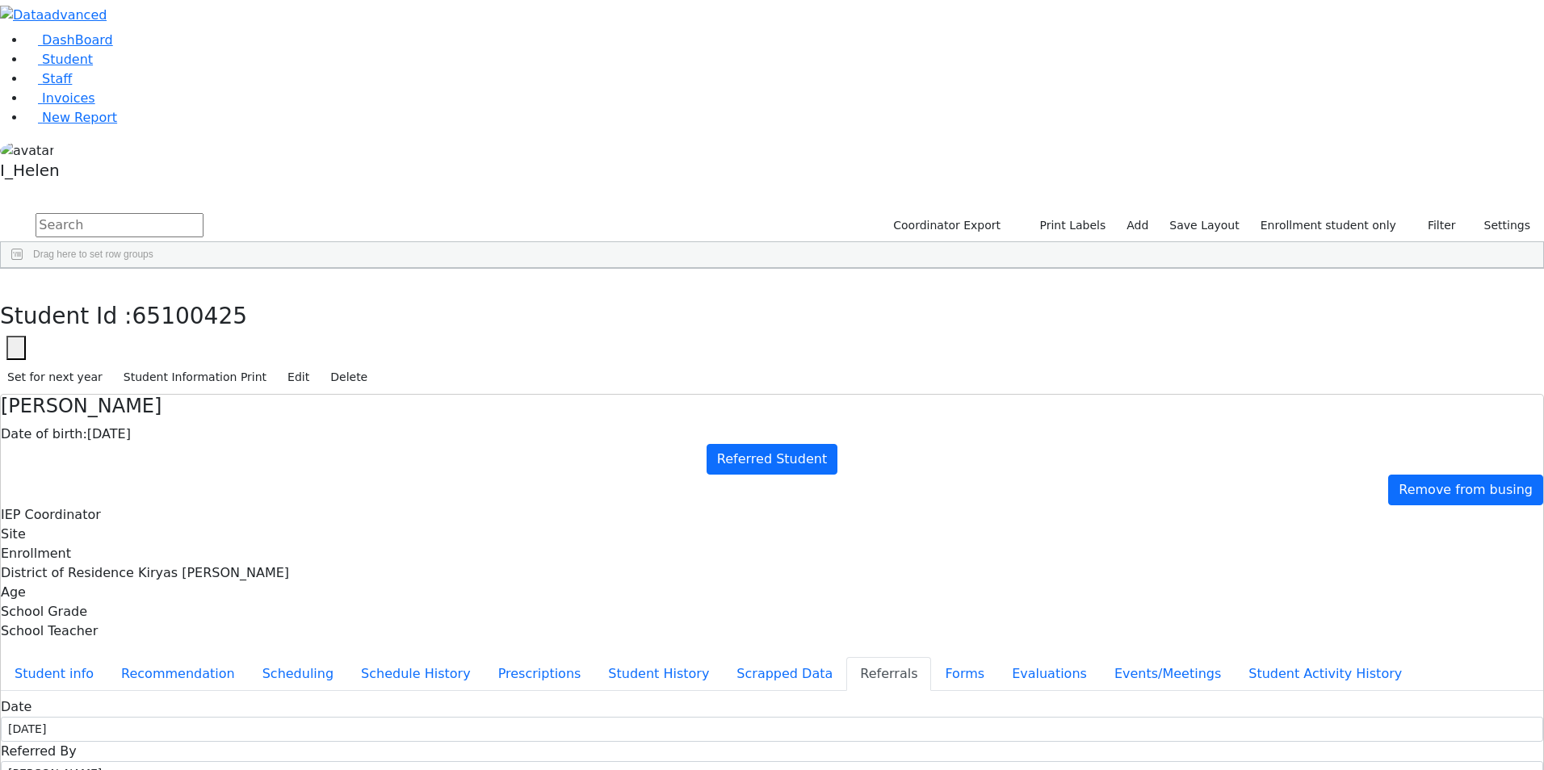
checkbox input "true"
click at [107, 657] on button "Student info" at bounding box center [54, 674] width 107 height 34
click at [320, 269] on div "Student Id : 65100425 Student Id 65100425 Cancel Save Set for next year Student…" at bounding box center [772, 332] width 1544 height 126
click at [7, 281] on use "button" at bounding box center [7, 281] width 0 height 0
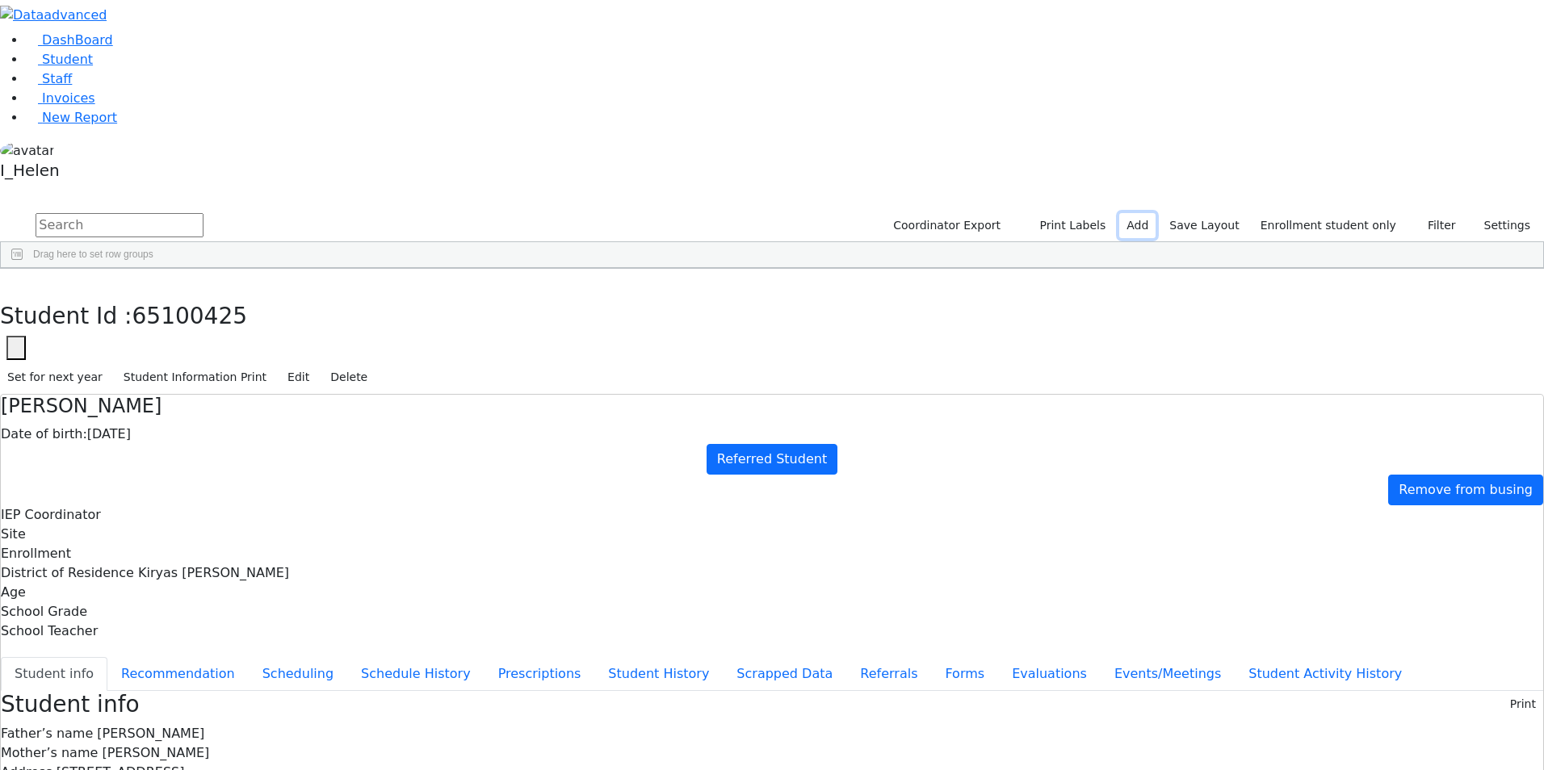
click at [1156, 213] on link "Add" at bounding box center [1137, 225] width 36 height 25
select select "18"
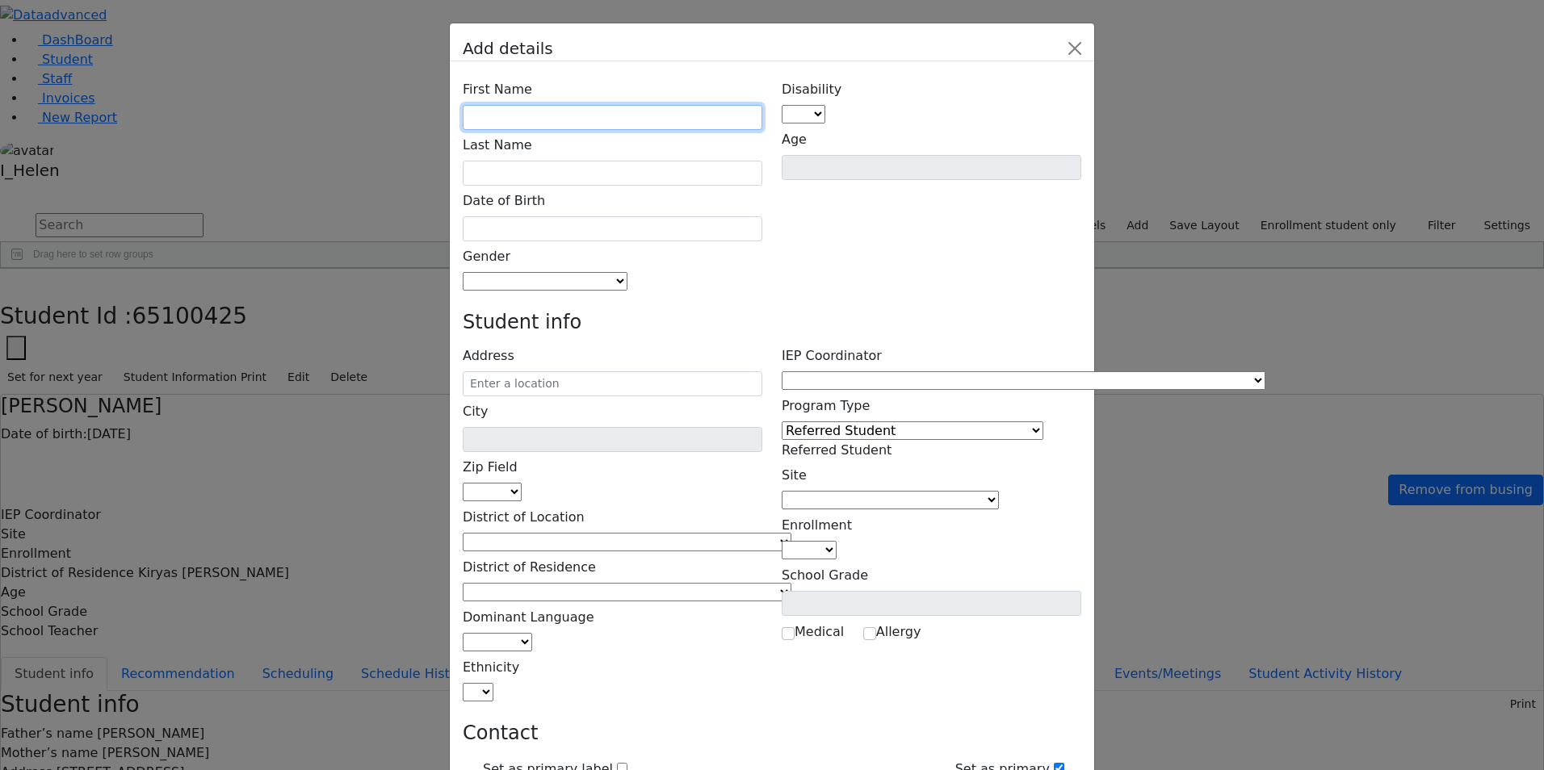
click at [589, 105] on input "text" at bounding box center [613, 117] width 300 height 25
type input "[PERSON_NAME]"
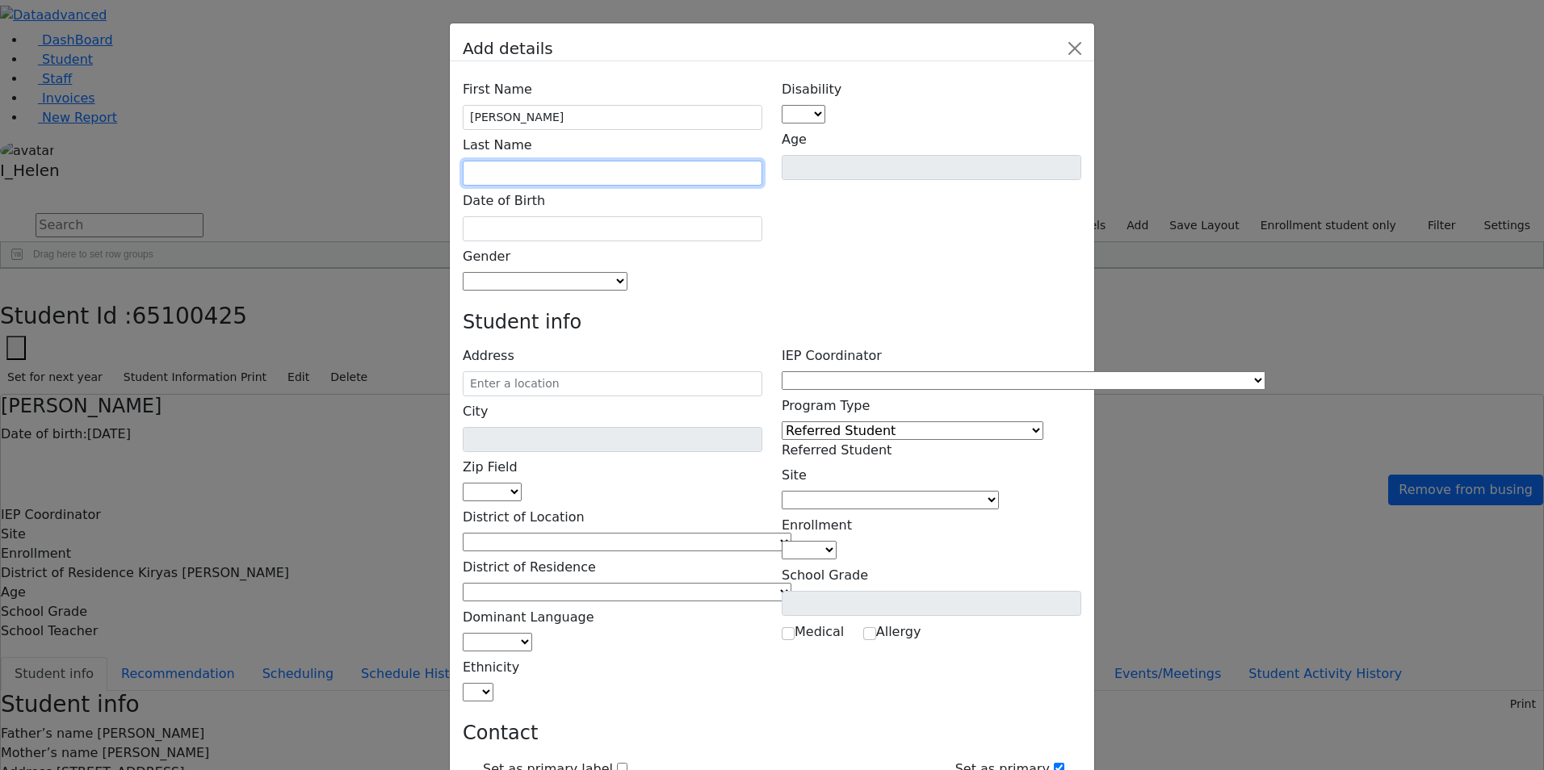
click at [579, 161] on input "text" at bounding box center [613, 173] width 300 height 25
type input "Babad"
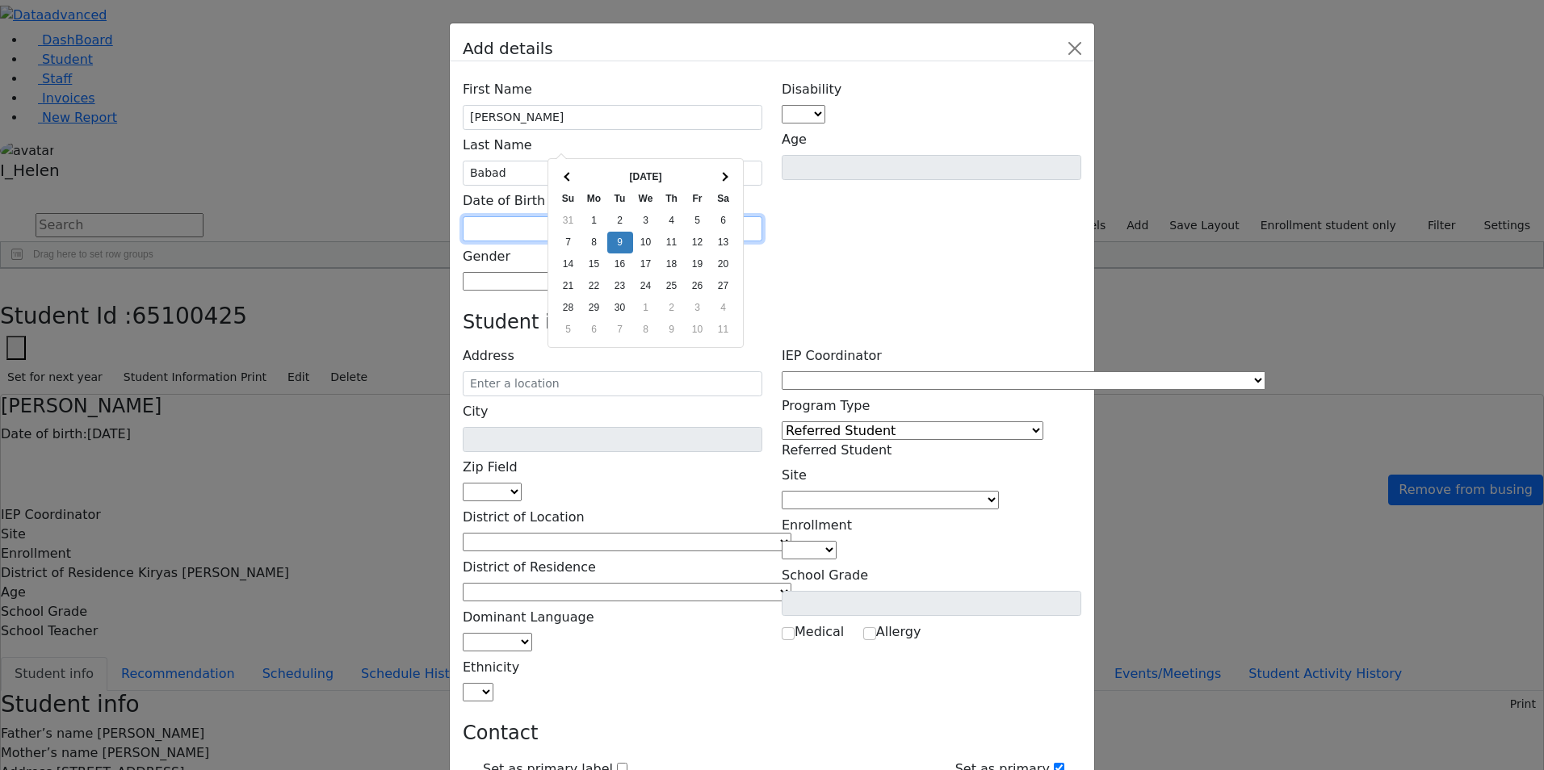
drag, startPoint x: 569, startPoint y: 135, endPoint x: 506, endPoint y: 118, distance: 64.5
click at [568, 216] on input "text" at bounding box center [613, 228] width 300 height 25
type input "[DATE]"
drag, startPoint x: 833, startPoint y: 166, endPoint x: 674, endPoint y: 143, distance: 160.8
click at [832, 167] on div "Disability AU DC ED EI ERS HI ID LD MD MR ND OHI OI PD SI SLI TBI VI D Age" at bounding box center [931, 182] width 319 height 217
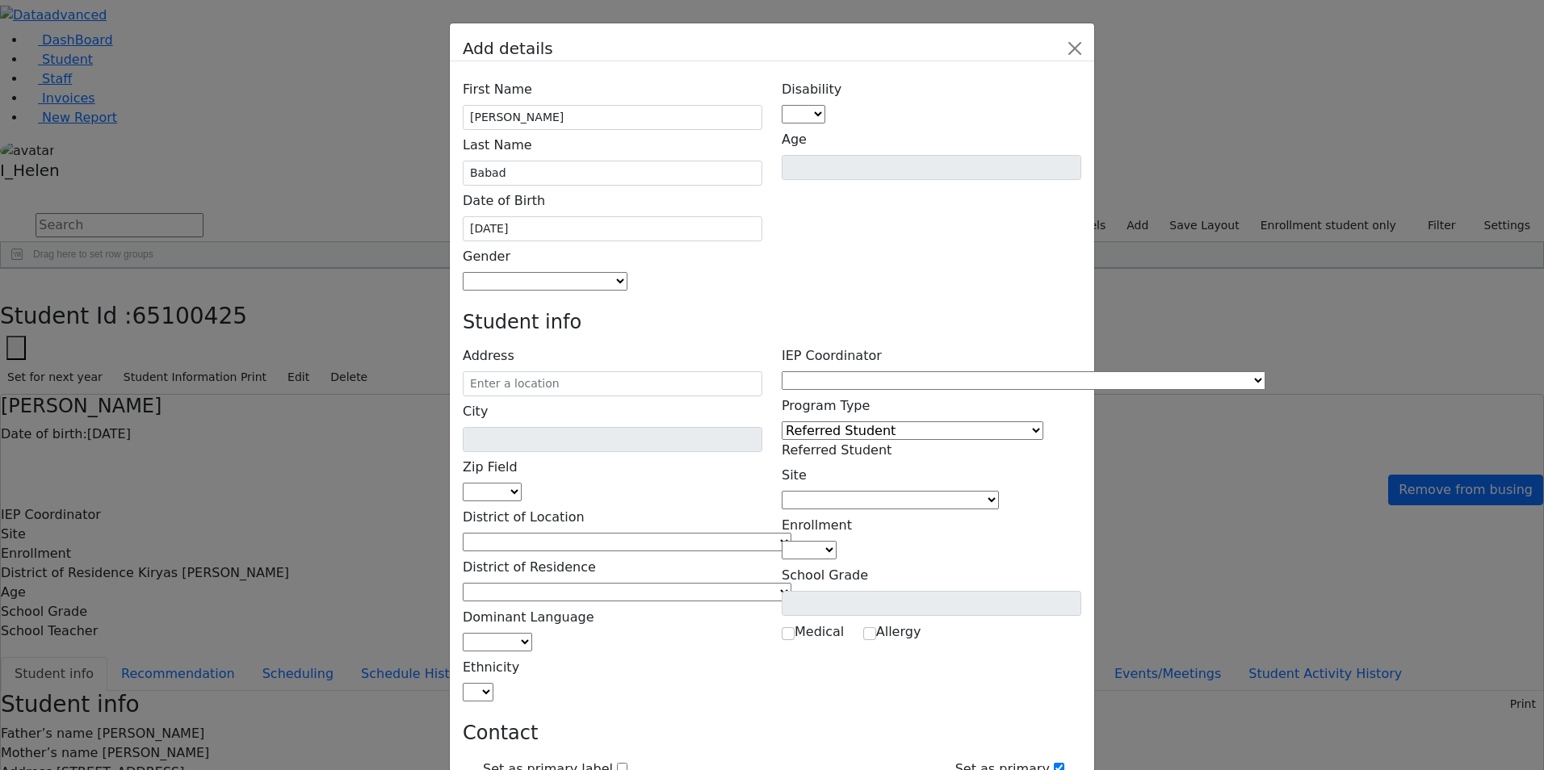
click at [628, 274] on span at bounding box center [628, 281] width 0 height 15
select select "[DEMOGRAPHIC_DATA]"
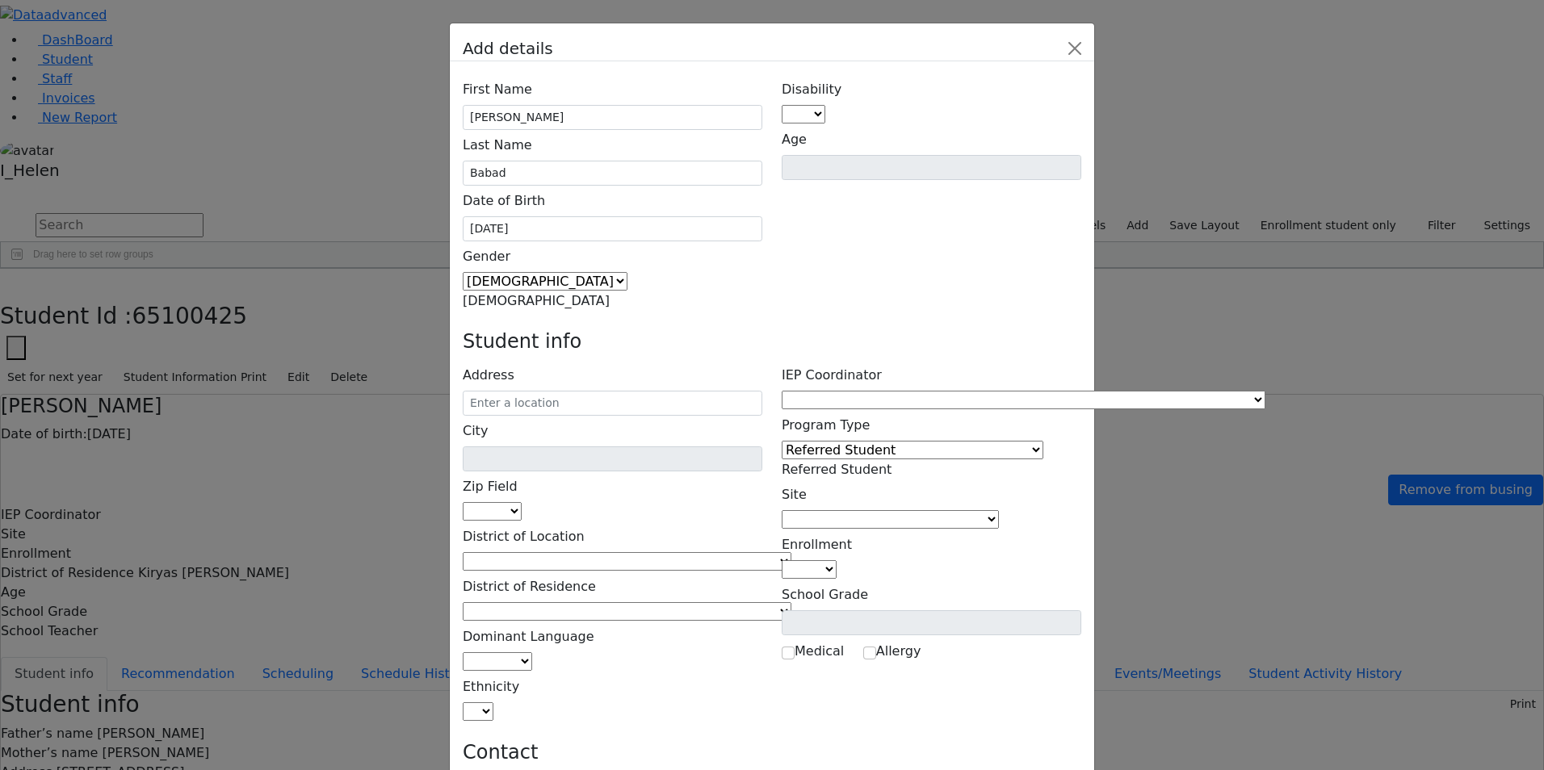
click at [612, 330] on div "Student info" at bounding box center [772, 345] width 638 height 30
click at [612, 391] on input "text" at bounding box center [613, 403] width 300 height 25
type input "[STREET_ADDRESS]"
type input "Monroe"
select select "10950"
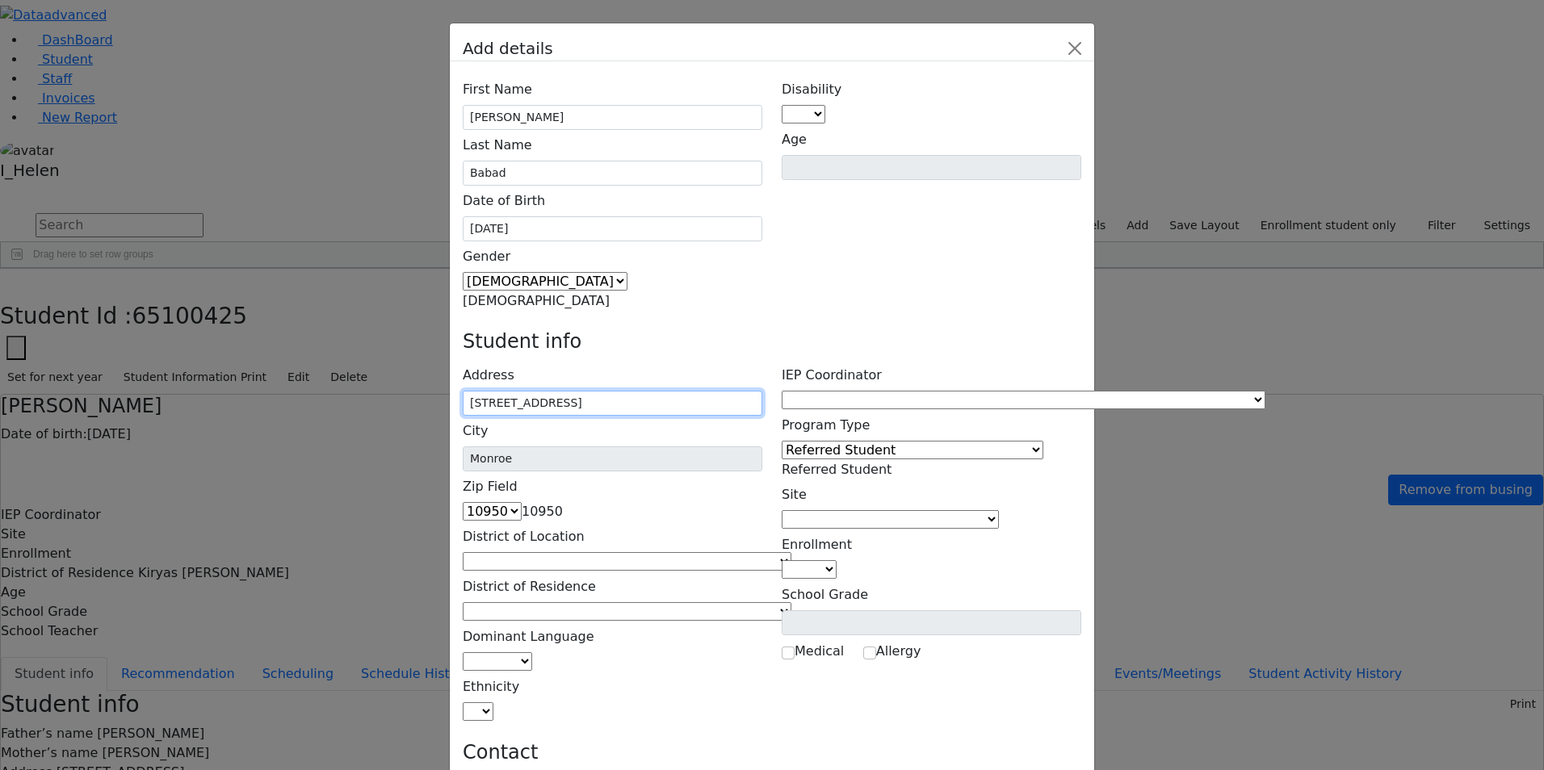
click at [683, 391] on input "[STREET_ADDRESS]" at bounding box center [613, 403] width 300 height 25
type input "[STREET_ADDRESS]"
click at [779, 187] on div "First Name [PERSON_NAME] Last Name [GEOGRAPHIC_DATA] Date of Birth [DATE] Gende…" at bounding box center [772, 777] width 645 height 1432
click at [791, 554] on span at bounding box center [791, 561] width 0 height 15
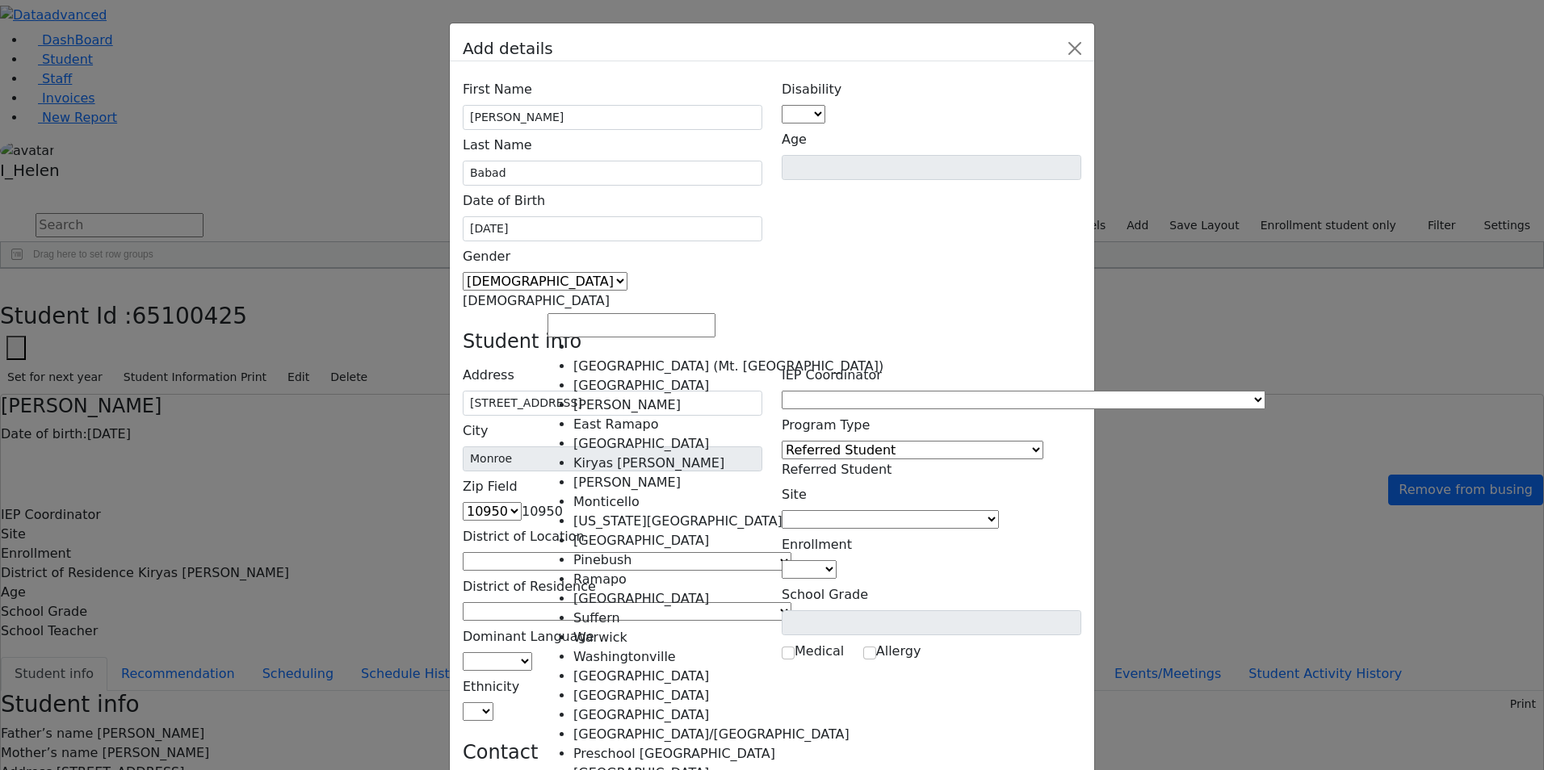
select select "6"
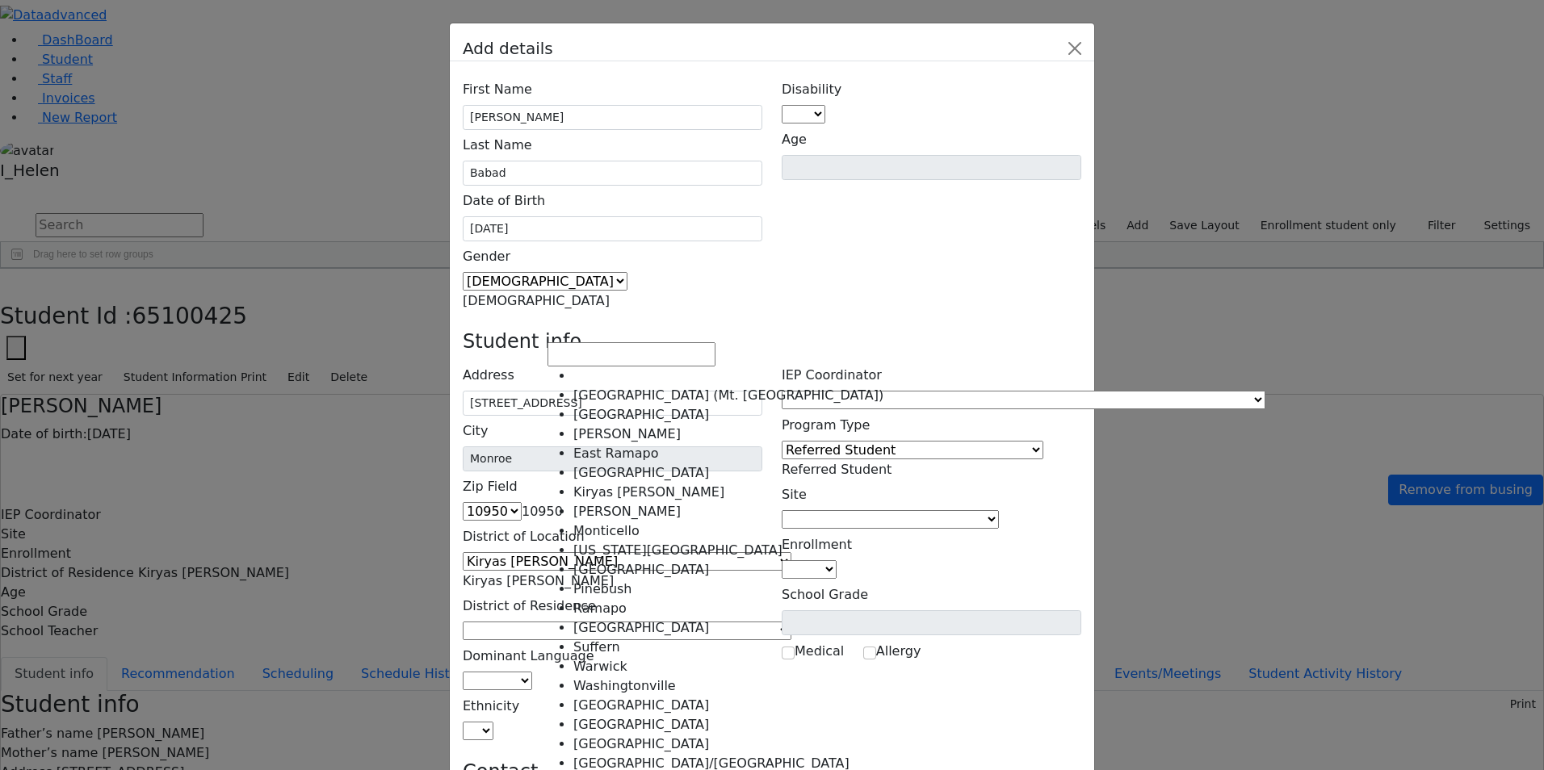
click at [791, 624] on span at bounding box center [791, 631] width 0 height 15
select select "6"
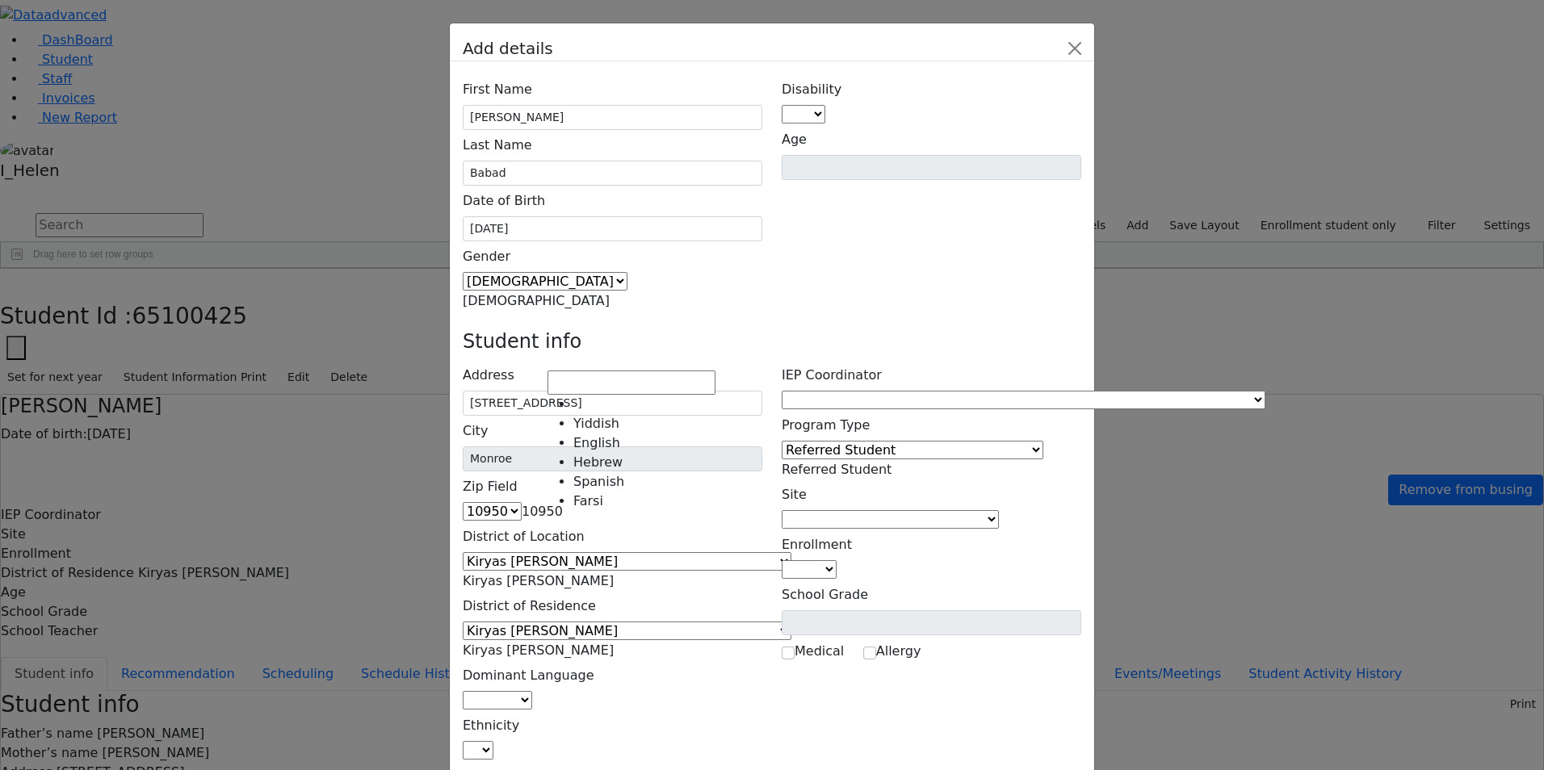
click at [532, 693] on span at bounding box center [532, 700] width 0 height 15
select select "1"
click at [493, 743] on span at bounding box center [493, 750] width 0 height 15
select select "5"
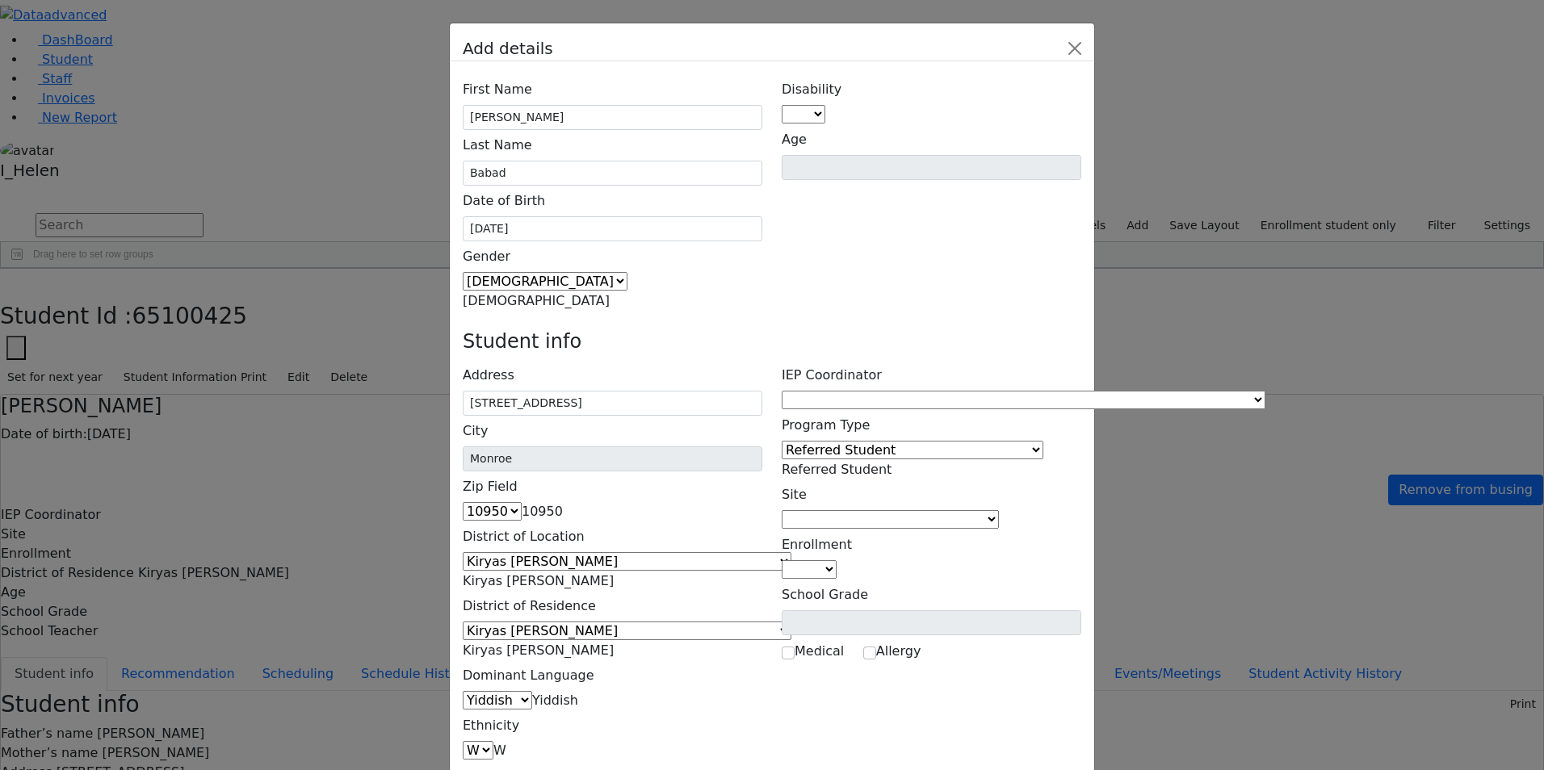
type input "[PERSON_NAME]"
type input "[STREET_ADDRESS]"
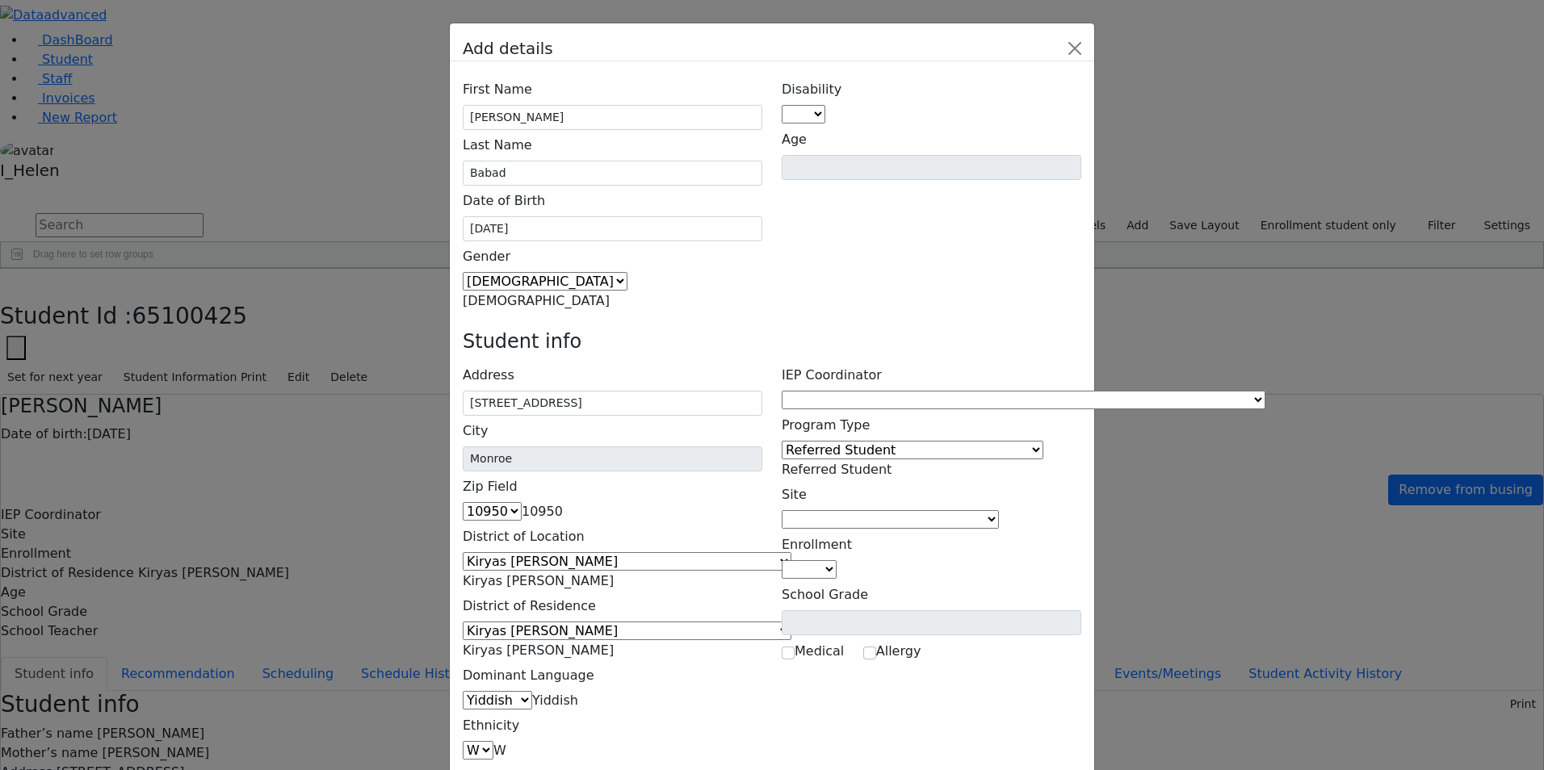
type input "[PHONE_NUMBER]"
type input "[PERSON_NAME]"
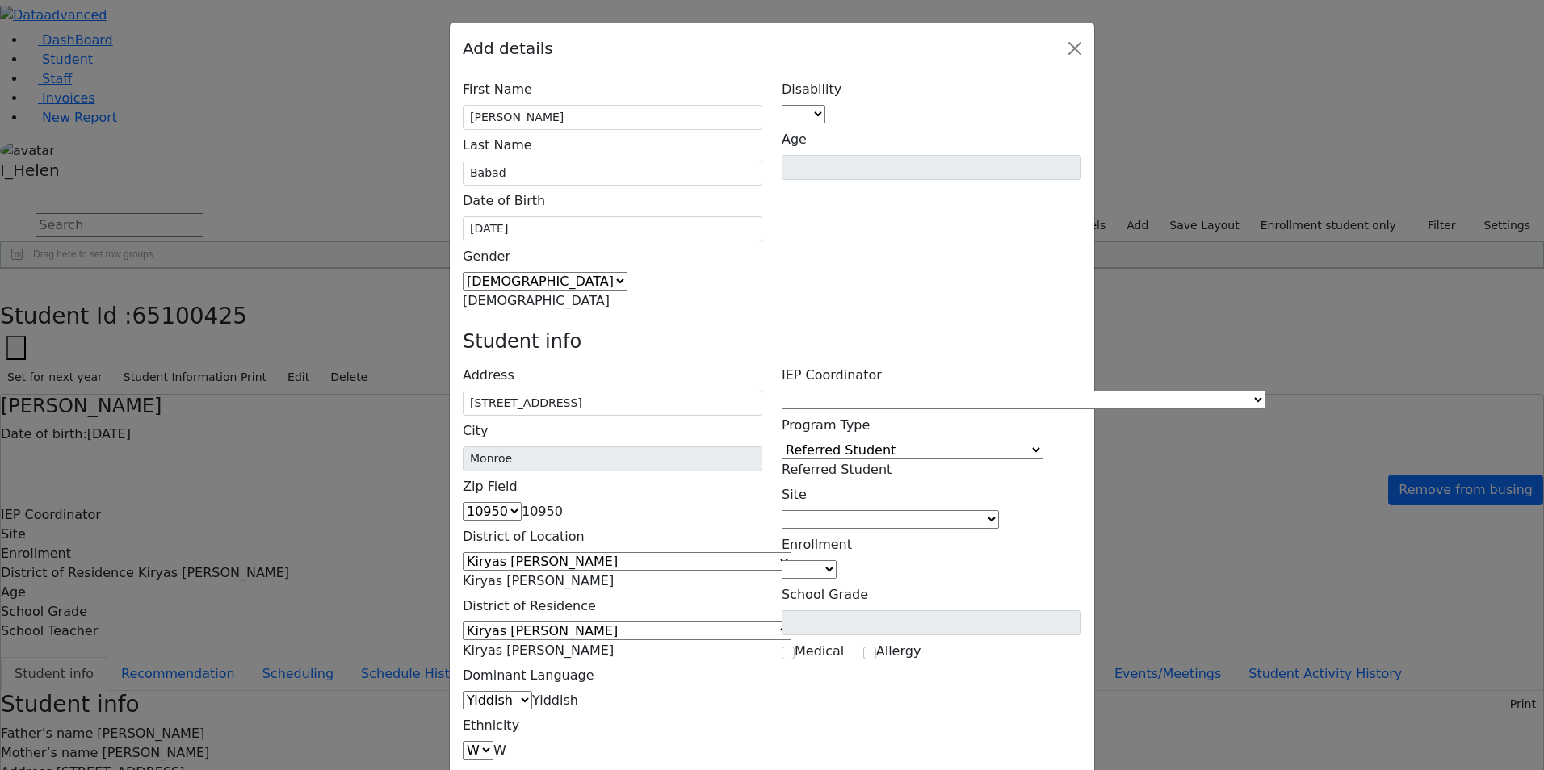
type input "[STREET_ADDRESS]"
type input "[PHONE_NUMBER]"
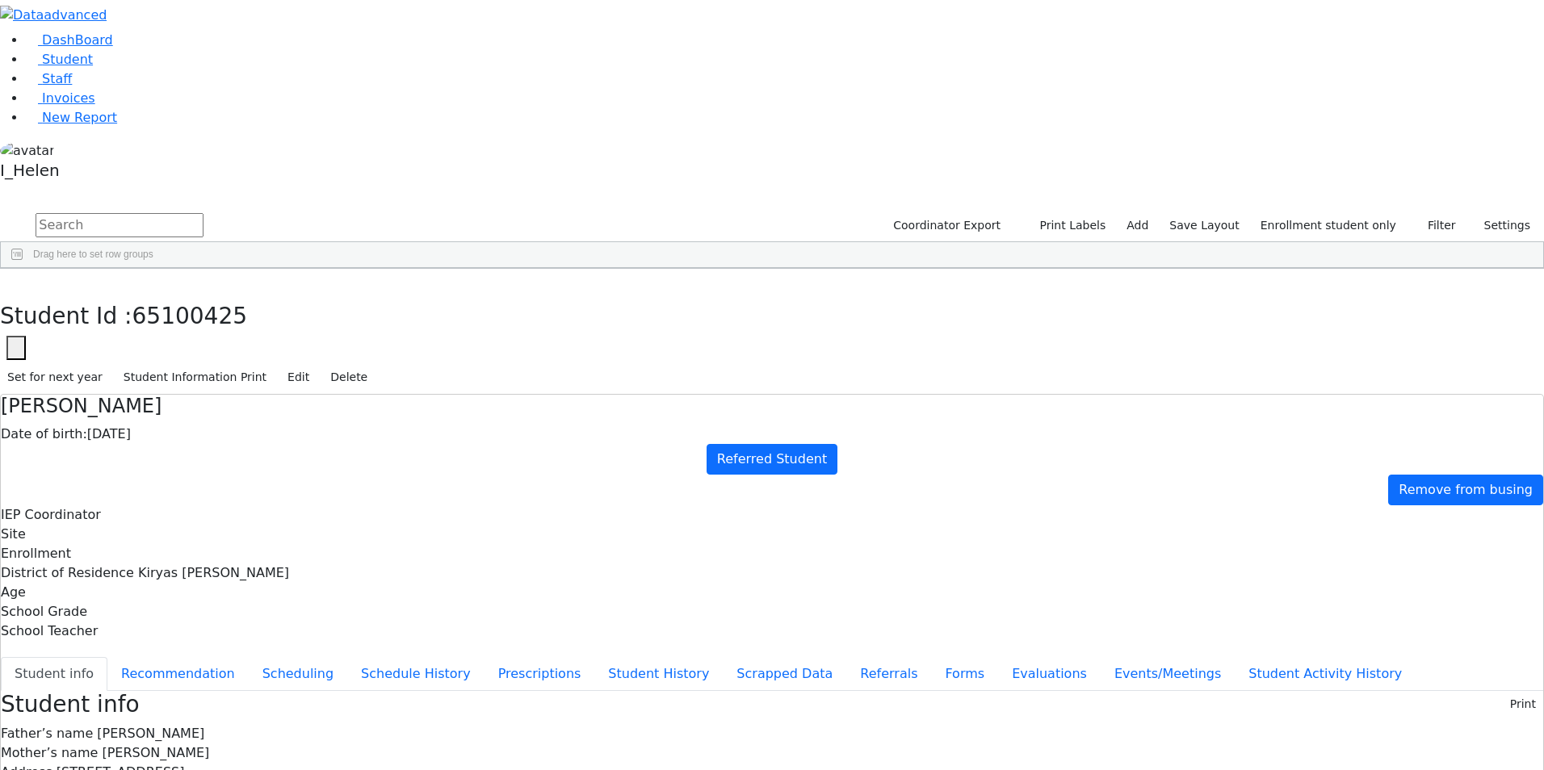
click at [185, 317] on div "Babad" at bounding box center [137, 328] width 94 height 23
click at [846, 657] on button "Referrals" at bounding box center [888, 674] width 85 height 34
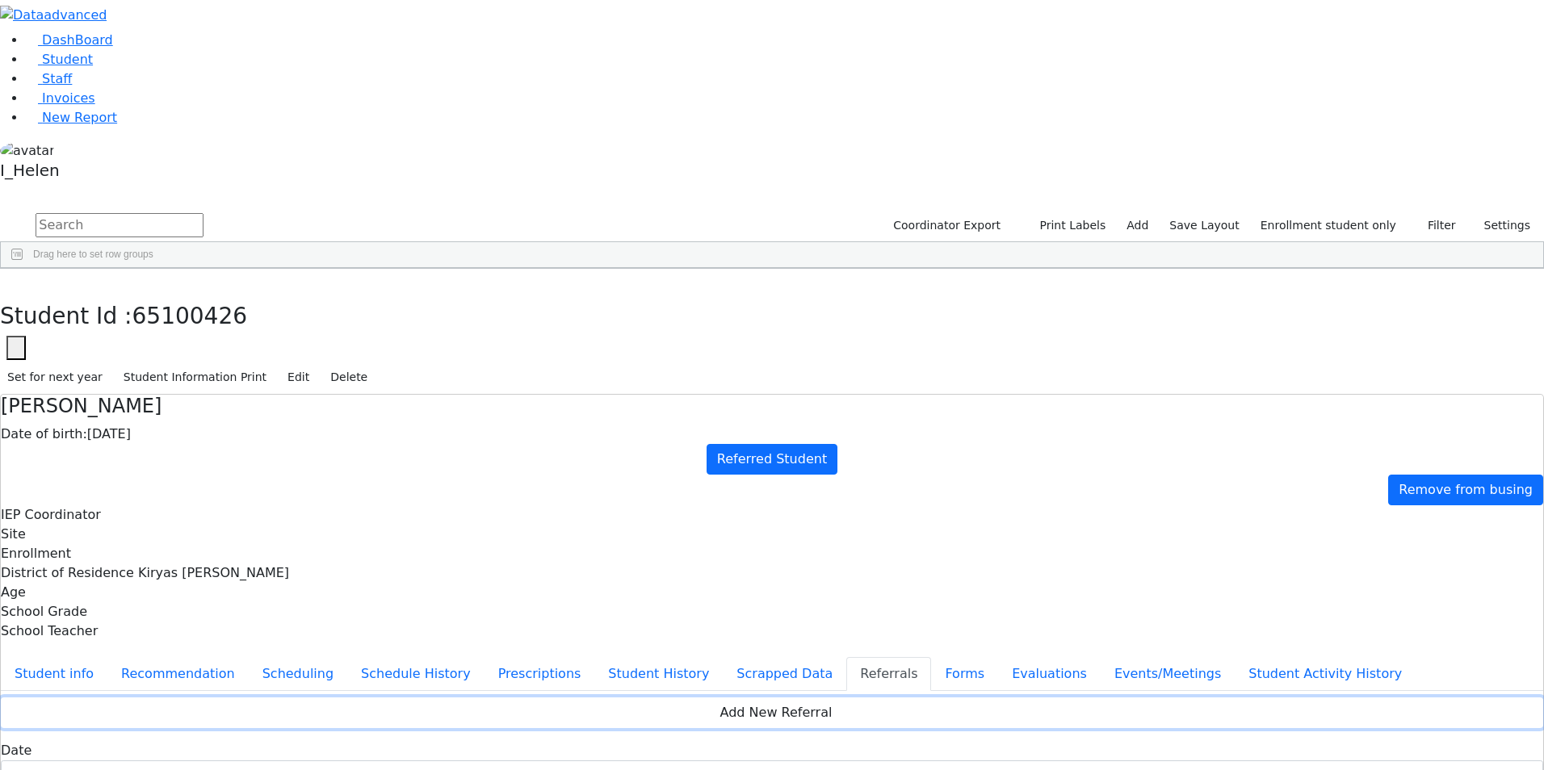
click at [684, 698] on button "Add New Referral" at bounding box center [772, 713] width 1543 height 31
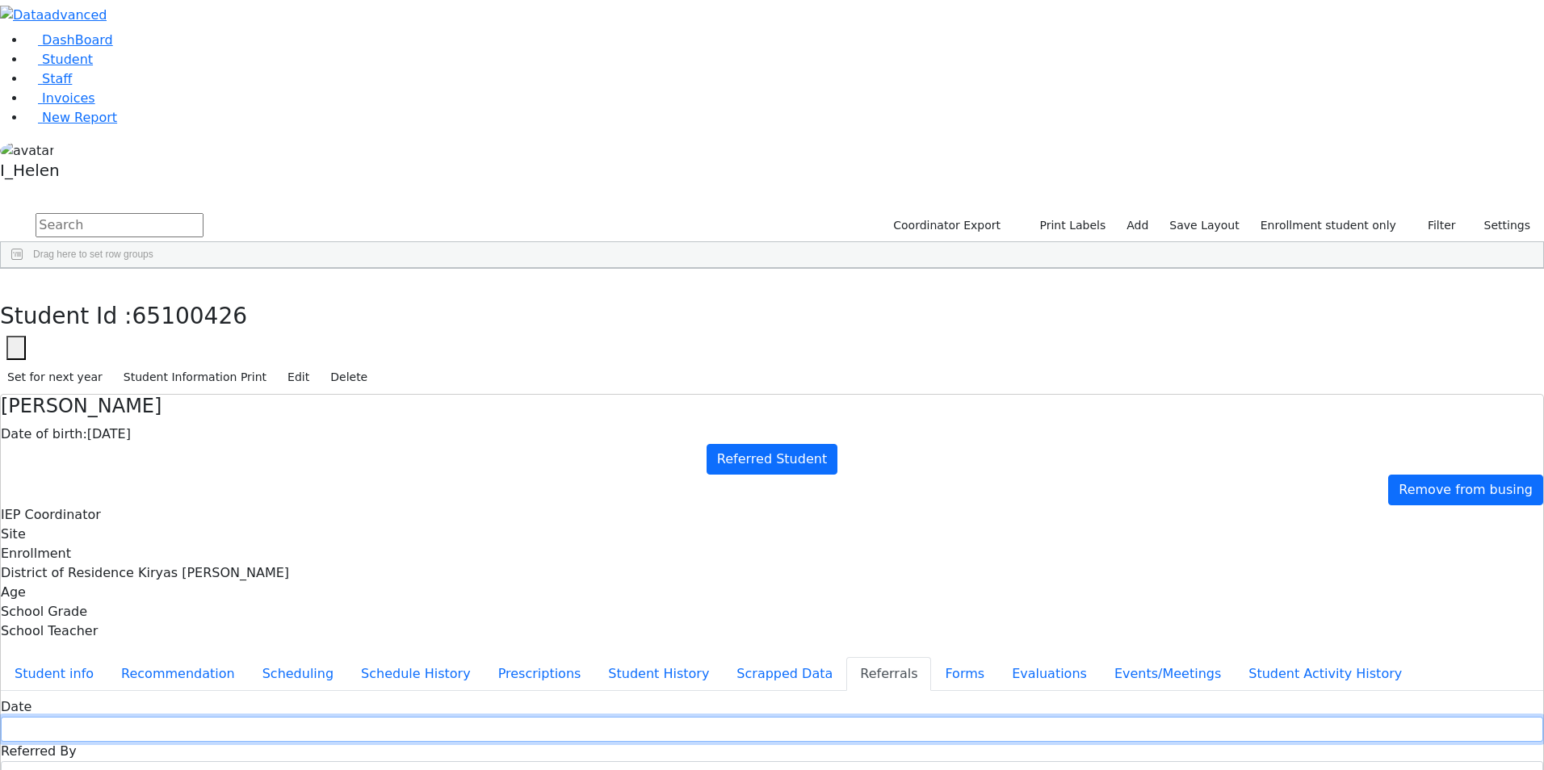
click at [572, 717] on input "text" at bounding box center [772, 729] width 1543 height 25
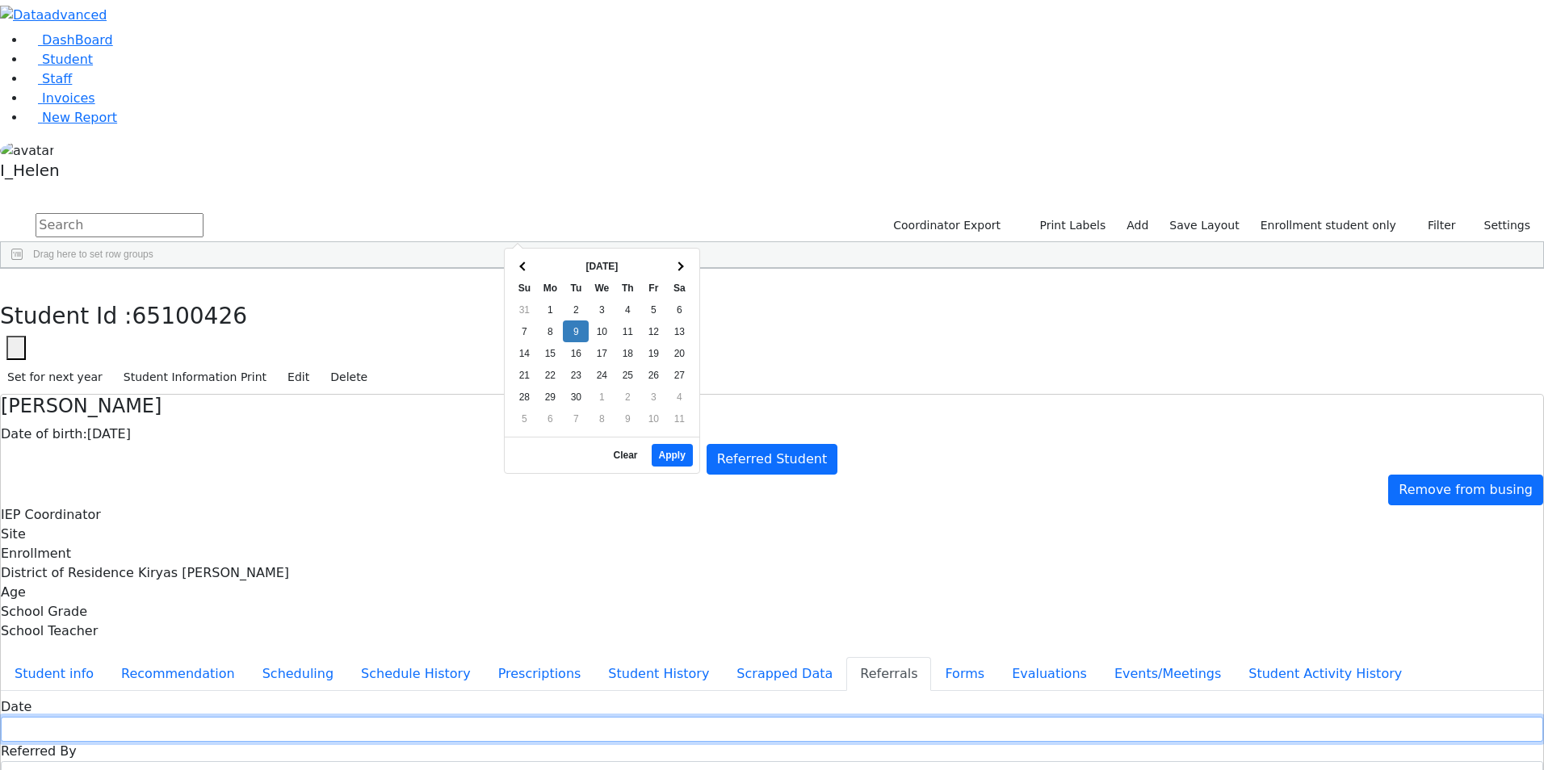
type input "[DATE]"
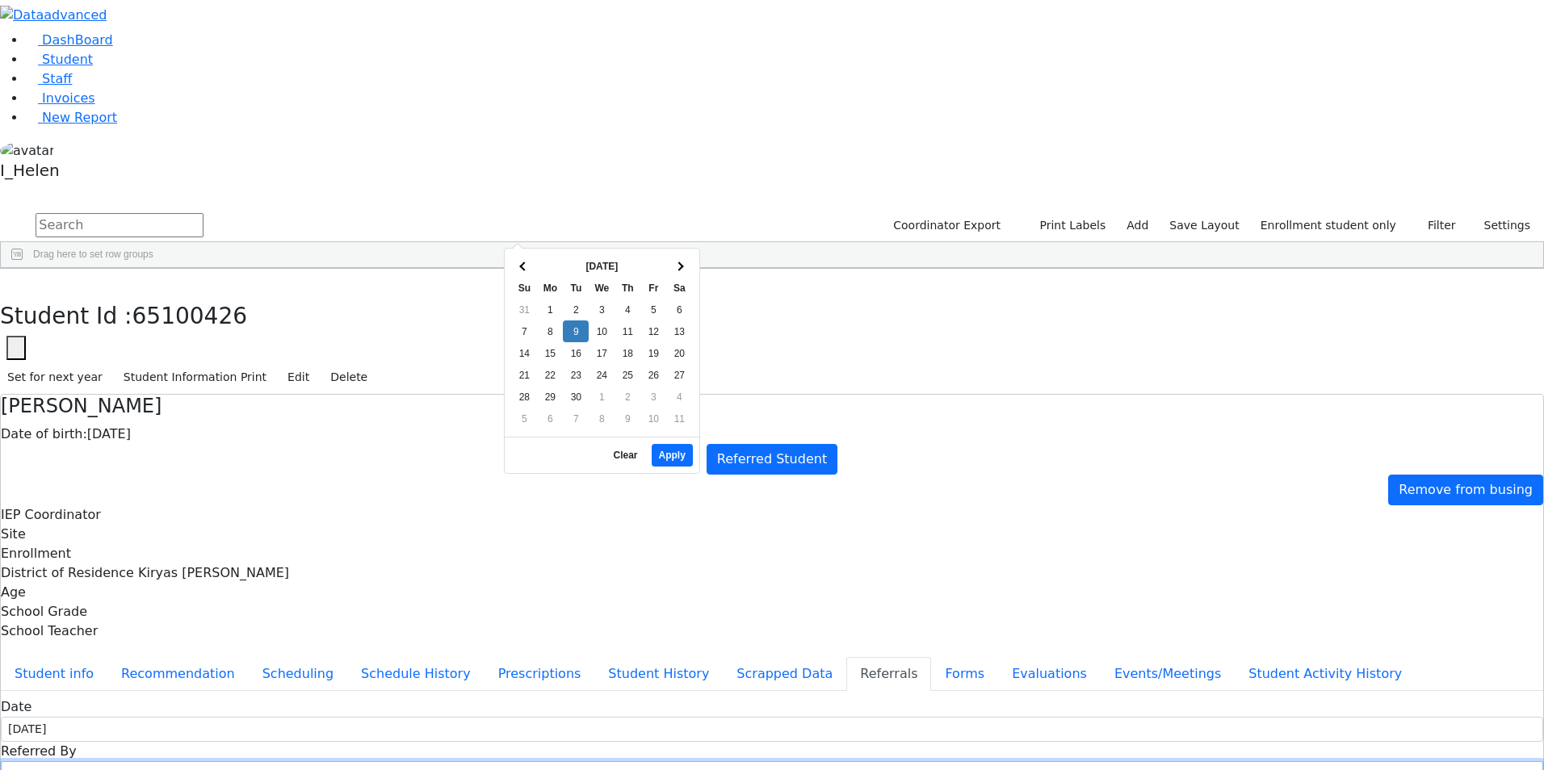
type input "[PERSON_NAME]"
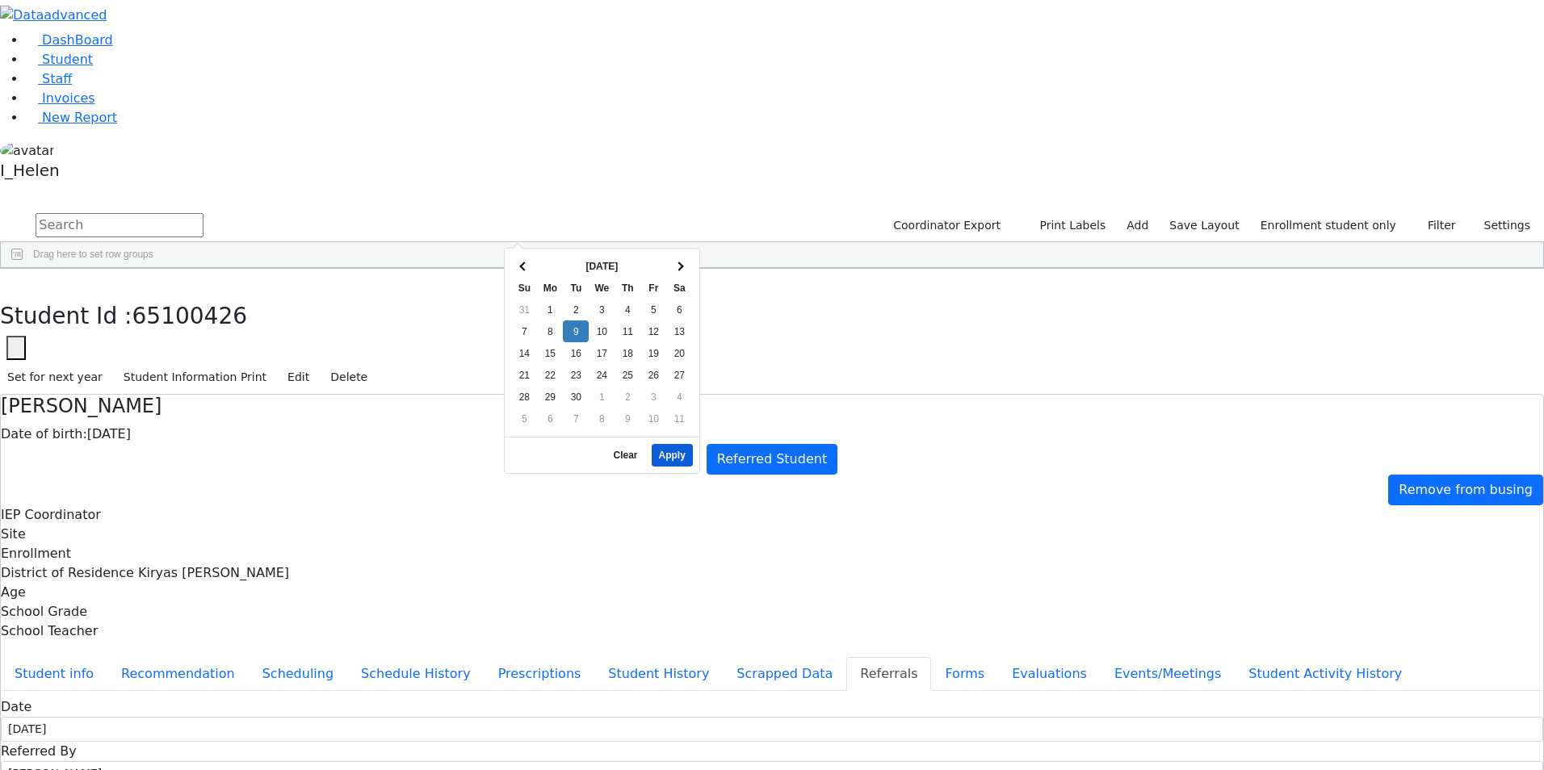
click at [670, 437] on div "[DATE] - [DATE] Clear Apply" at bounding box center [602, 455] width 195 height 36
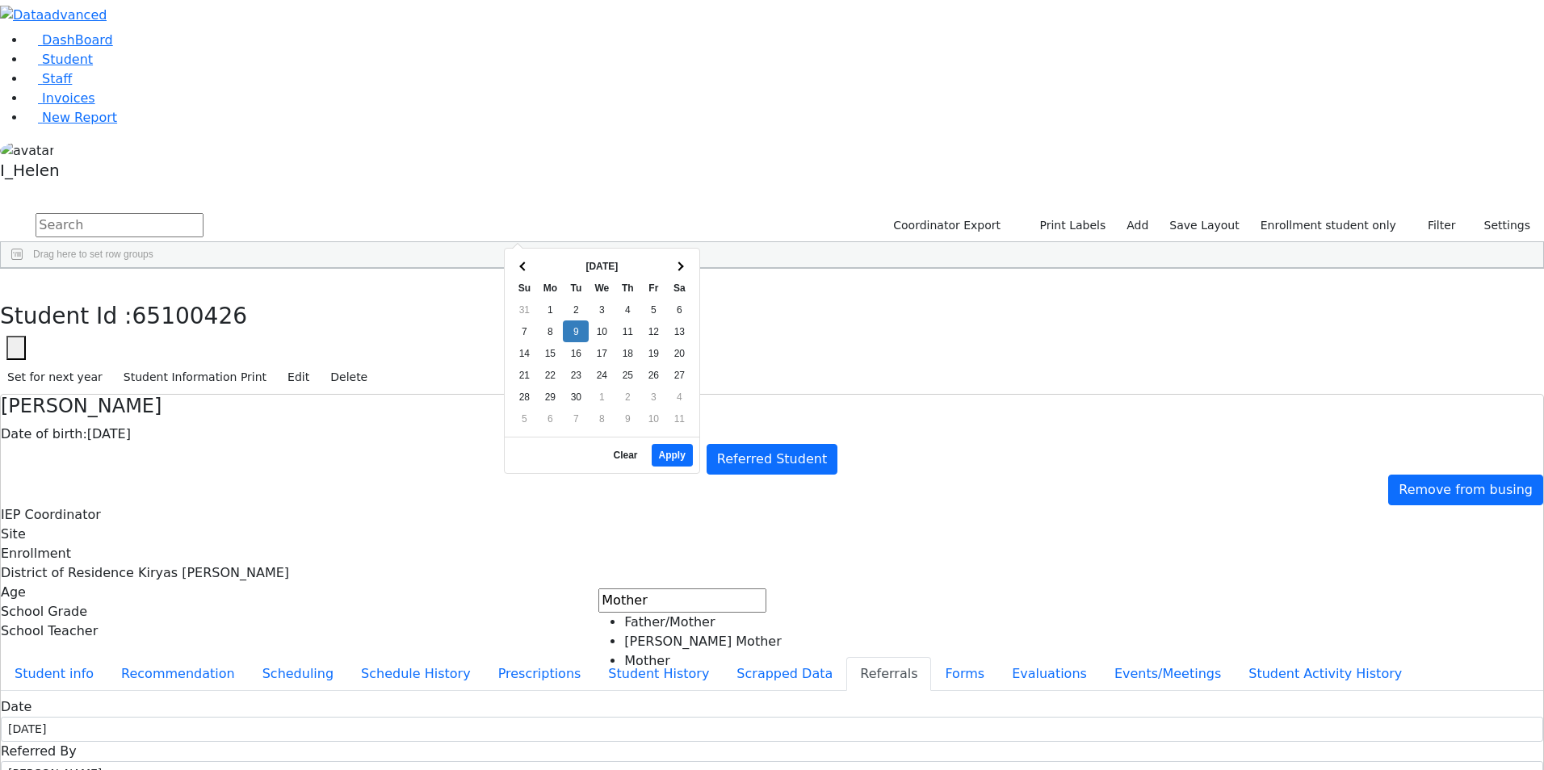
type input "Mother"
select select "[PERSON_NAME] Mother"
click at [665, 444] on button "Apply" at bounding box center [672, 455] width 41 height 23
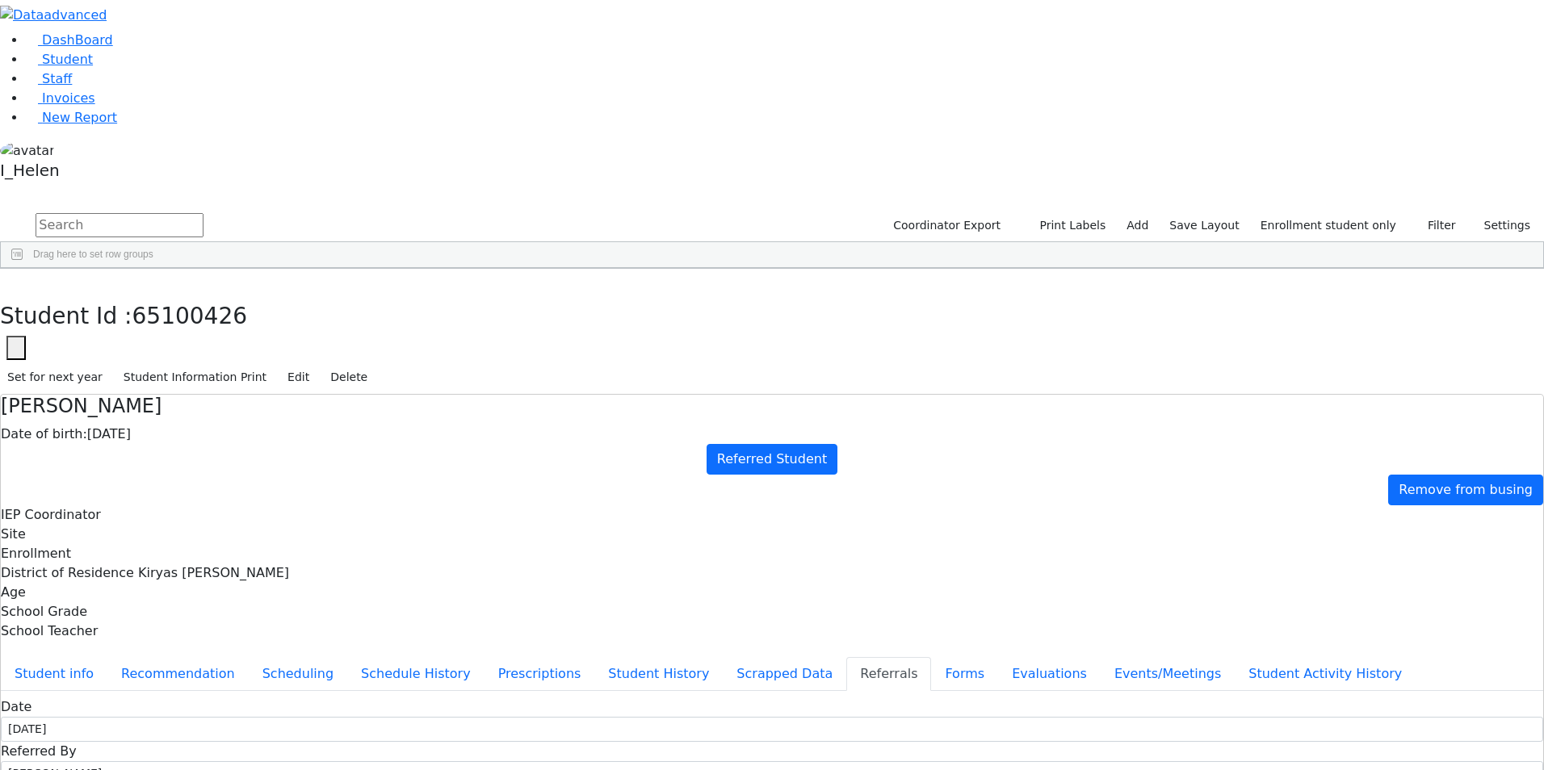
type textarea "[PERSON_NAME] attends nursery [PERSON_NAME], [PERSON_NAME] is her teacher."
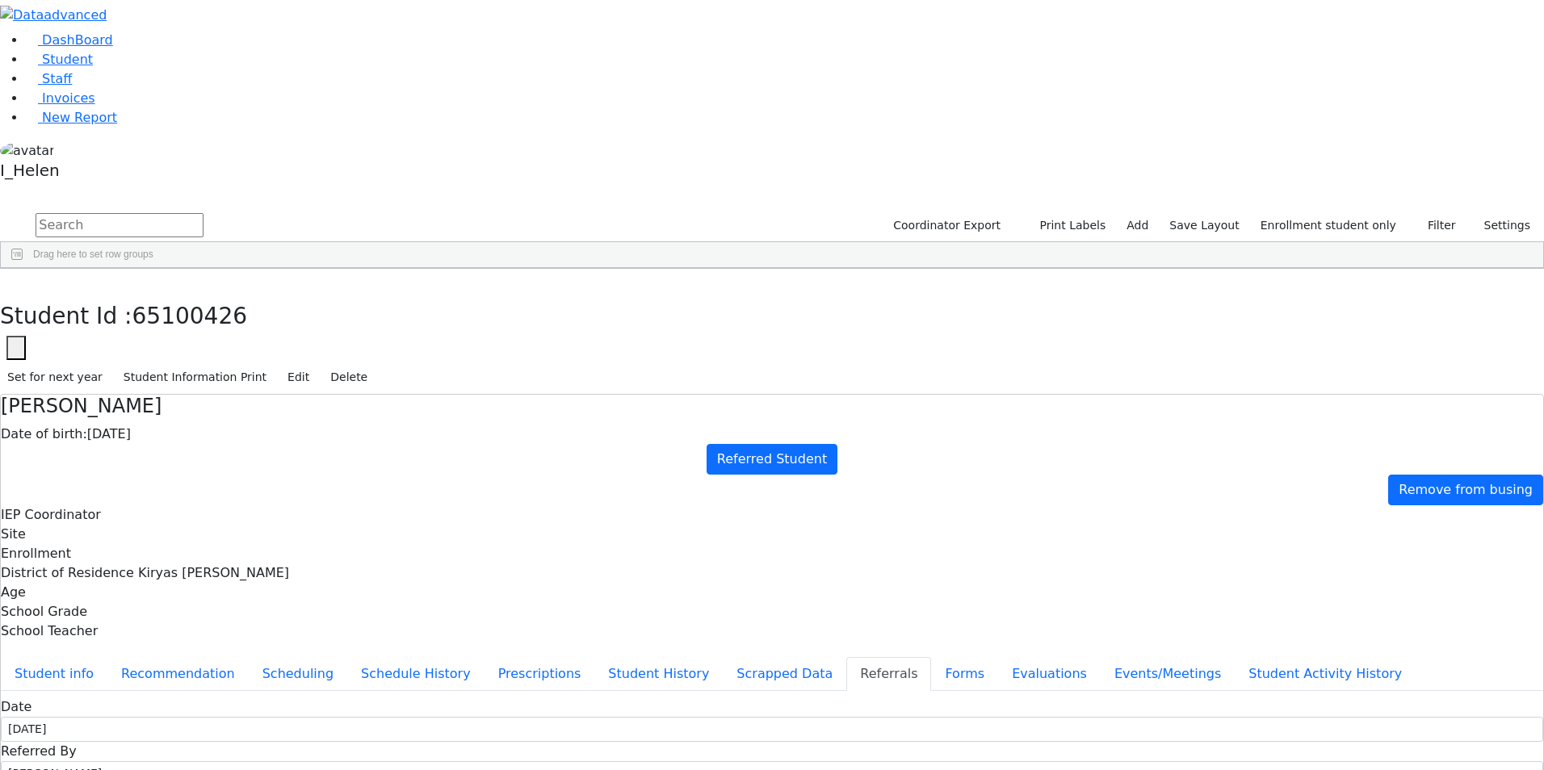
checkbox input "true"
type textarea "[PERSON_NAME] has a very unclear speech and limited vocabulary. [PERSON_NAME] i…"
click at [16, 281] on icon "button" at bounding box center [11, 286] width 9 height 10
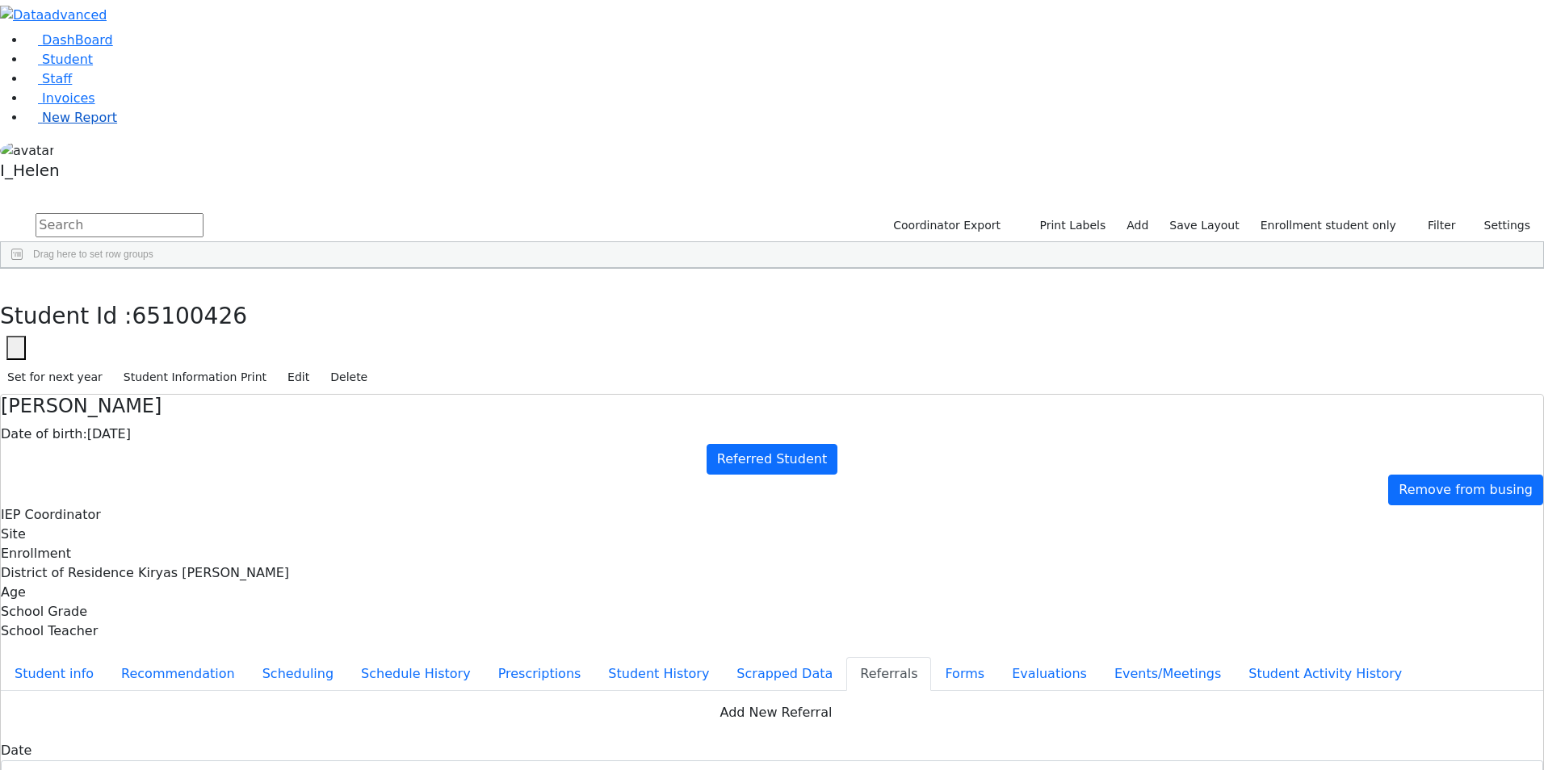
click at [88, 125] on span "New Report" at bounding box center [79, 117] width 75 height 15
